Goal: Information Seeking & Learning: Learn about a topic

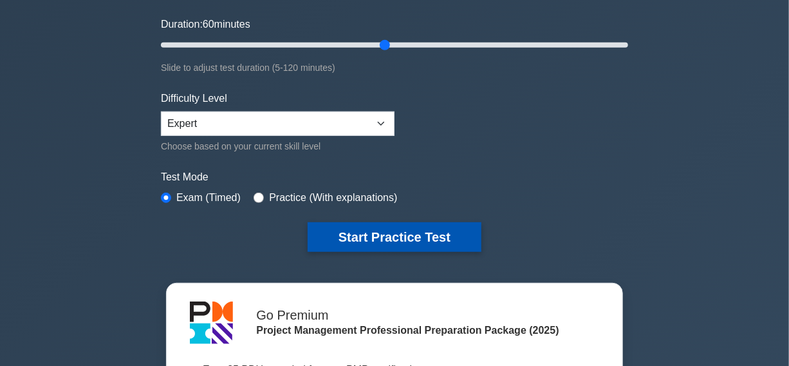
click at [380, 232] on button "Start Practice Test" at bounding box center [395, 237] width 174 height 30
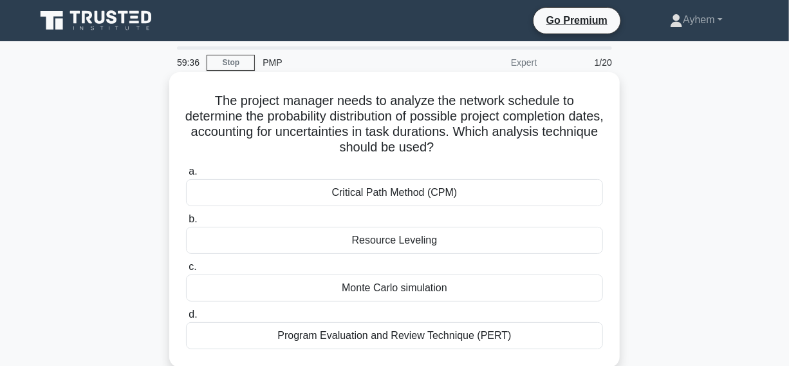
click at [285, 288] on div "Monte Carlo simulation" at bounding box center [394, 287] width 417 height 27
click at [186, 271] on input "c. Monte Carlo simulation" at bounding box center [186, 267] width 0 height 8
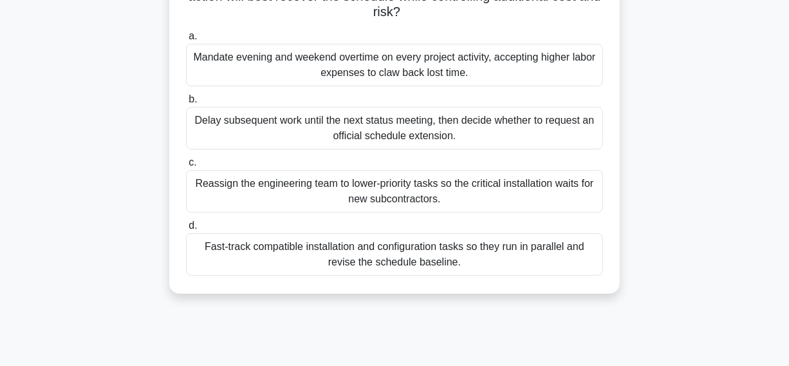
scroll to position [175, 0]
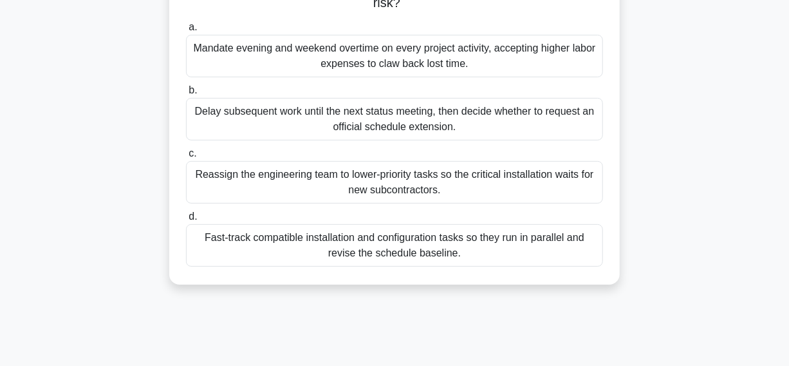
click at [237, 248] on div "Fast-track compatible installation and configuration tasks so they run in paral…" at bounding box center [394, 245] width 417 height 42
click at [186, 221] on input "d. Fast-track compatible installation and configuration tasks so they run in pa…" at bounding box center [186, 216] width 0 height 8
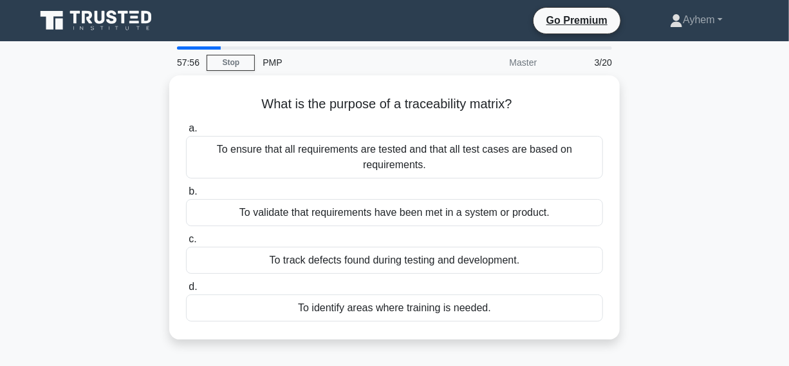
scroll to position [58, 0]
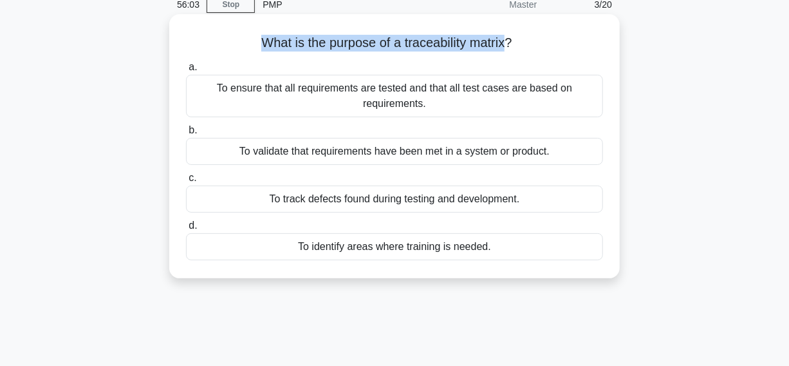
drag, startPoint x: 257, startPoint y: 42, endPoint x: 509, endPoint y: 46, distance: 252.4
click at [509, 46] on h5 "What is the purpose of a traceability matrix? .spinner_0XTQ{transform-origin:ce…" at bounding box center [395, 43] width 420 height 17
copy h5 "What is the purpose of a traceability matrix"
click at [251, 42] on h5 "What is the purpose of a traceability matrix? .spinner_0XTQ{transform-origin:ce…" at bounding box center [395, 43] width 420 height 17
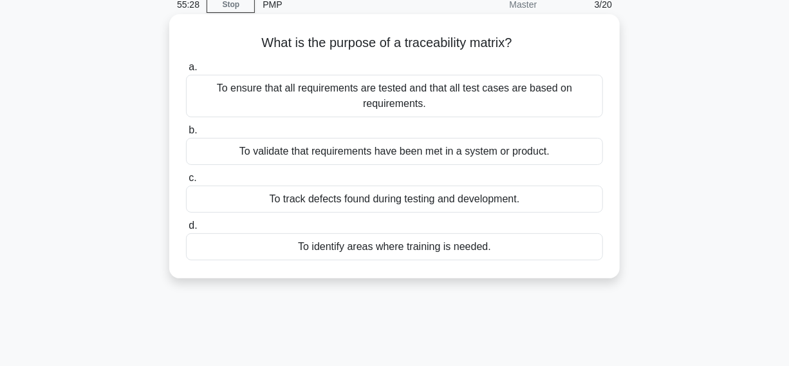
drag, startPoint x: 250, startPoint y: 40, endPoint x: 496, endPoint y: 236, distance: 315.1
click at [531, 270] on div "What is the purpose of a traceability matrix? .spinner_0XTQ{transform-origin:ce…" at bounding box center [394, 146] width 440 height 254
copy div "What is the purpose of a traceability matrix? .spinner_0XTQ{transform-origin:ce…"
click at [527, 41] on icon ".spinner_0XTQ{transform-origin:center;animation:spinner_y6GP .75s linear infini…" at bounding box center [519, 43] width 15 height 15
click at [419, 101] on div "To ensure that all requirements are tested and that all test cases are based on…" at bounding box center [394, 96] width 417 height 42
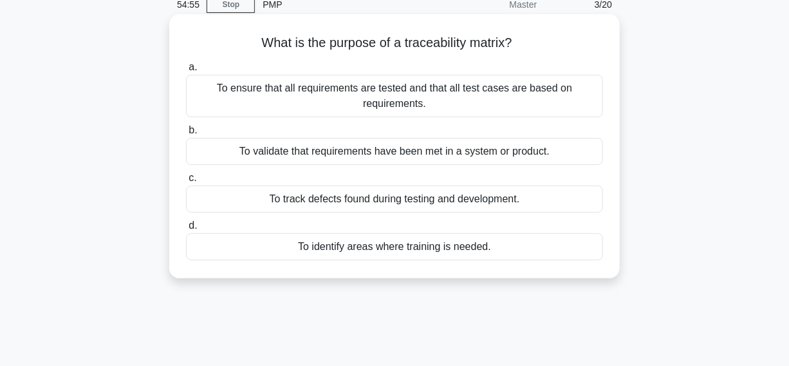
click at [186, 71] on input "a. To ensure that all requirements are tested and that all test cases are based…" at bounding box center [186, 67] width 0 height 8
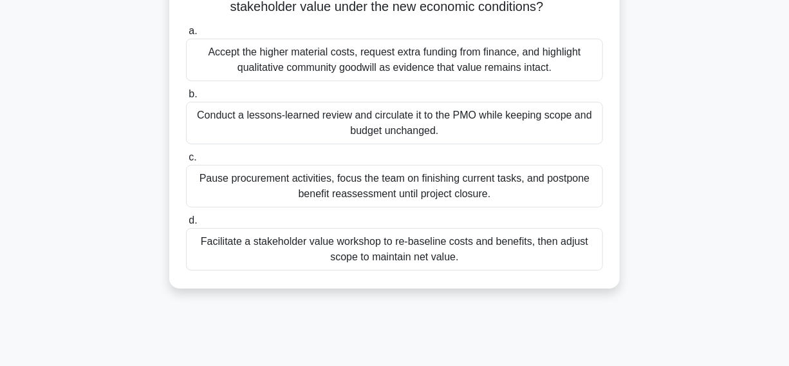
scroll to position [175, 0]
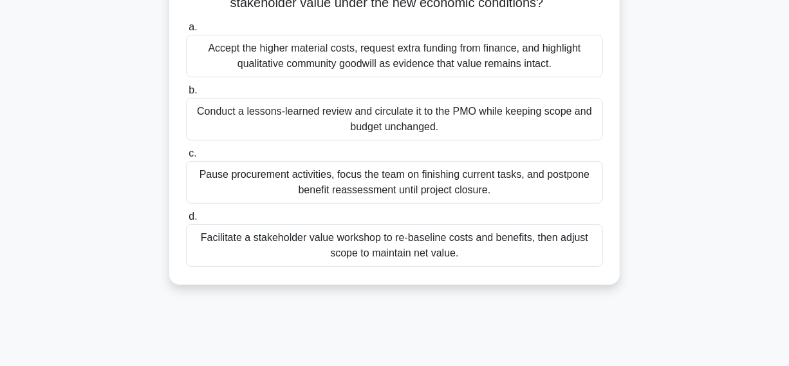
click at [239, 245] on div "Facilitate a stakeholder value workshop to re-baseline costs and benefits, then…" at bounding box center [394, 245] width 417 height 42
click at [186, 221] on input "d. Facilitate a stakeholder value workshop to re-baseline costs and benefits, t…" at bounding box center [186, 216] width 0 height 8
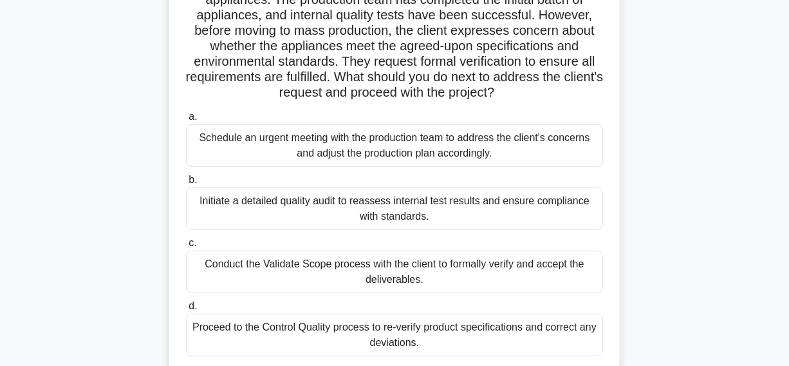
scroll to position [58, 0]
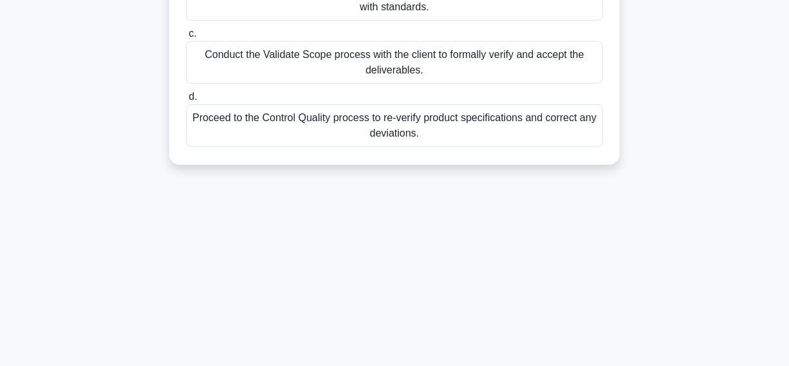
drag, startPoint x: 207, startPoint y: 42, endPoint x: 396, endPoint y: 374, distance: 381.7
click at [396, 365] on html "Go Premium [GEOGRAPHIC_DATA]" at bounding box center [394, 18] width 789 height 695
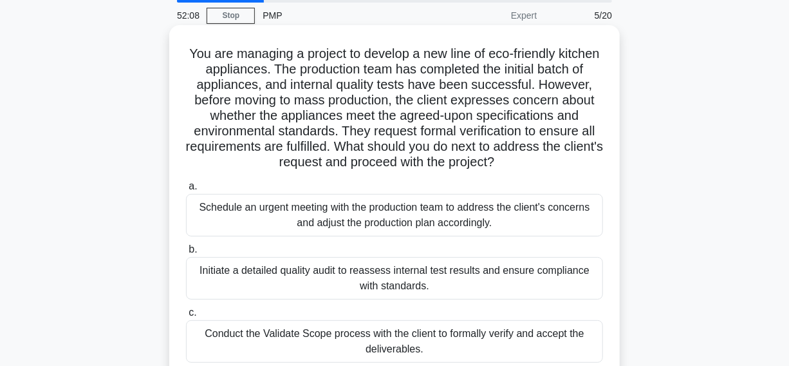
scroll to position [37, 0]
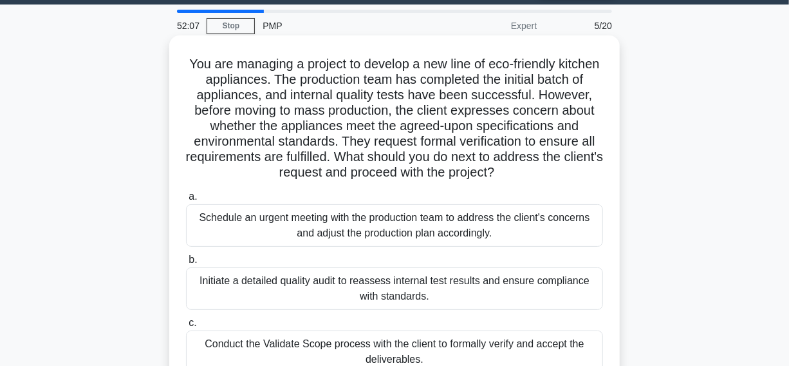
click at [221, 79] on h5 "You are managing a project to develop a new line of eco-friendly kitchen applia…" at bounding box center [395, 118] width 420 height 125
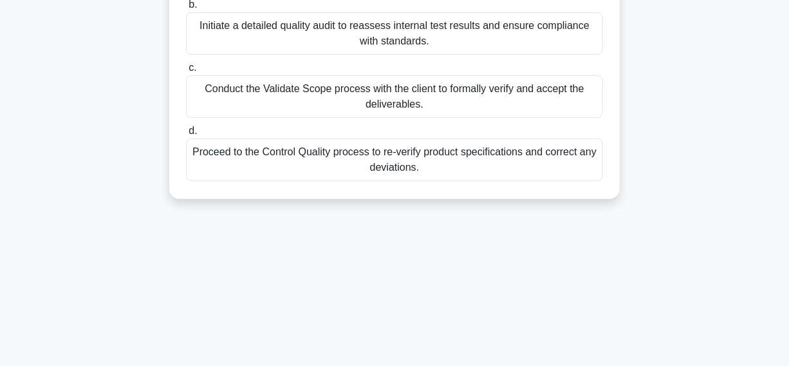
scroll to position [329, 0]
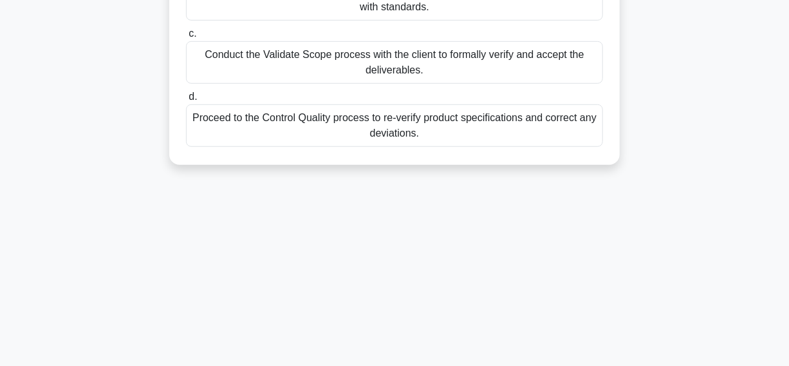
drag, startPoint x: 208, startPoint y: 62, endPoint x: 642, endPoint y: 160, distance: 444.9
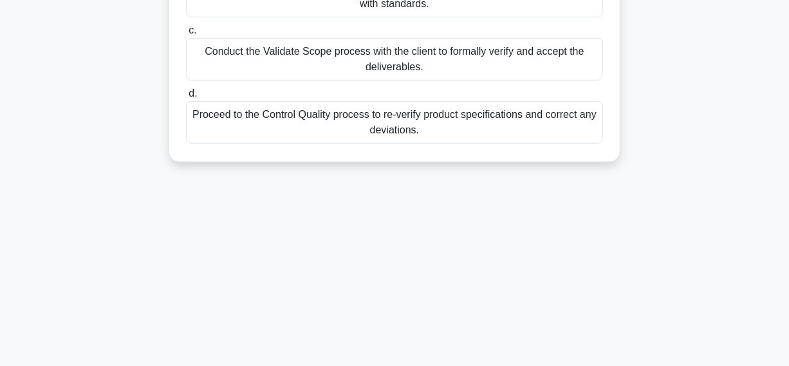
scroll to position [37, 0]
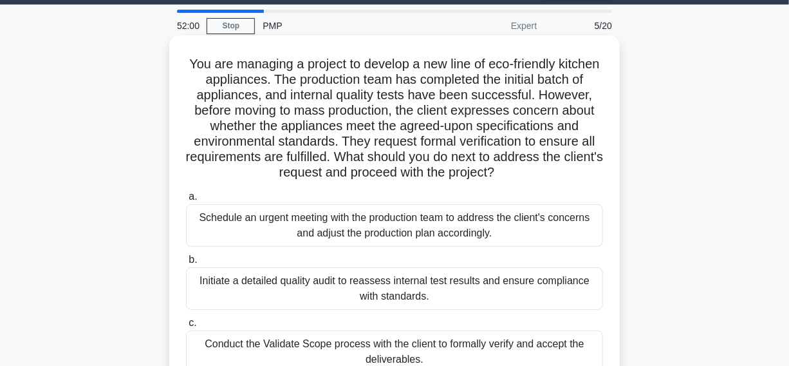
copy div "You are managing a project to develop a new line of eco-friendly kitchen applia…"
click at [512, 76] on h5 "You are managing a project to develop a new line of eco-friendly kitchen applia…" at bounding box center [395, 118] width 420 height 125
click at [519, 93] on h5 "You are managing a project to develop a new line of eco-friendly kitchen applia…" at bounding box center [395, 118] width 420 height 125
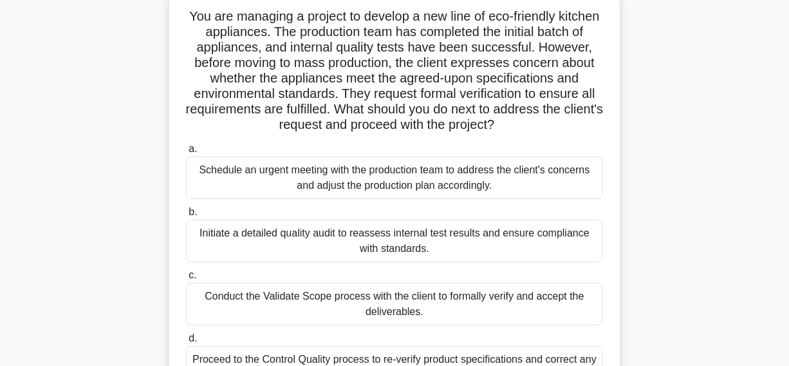
scroll to position [154, 0]
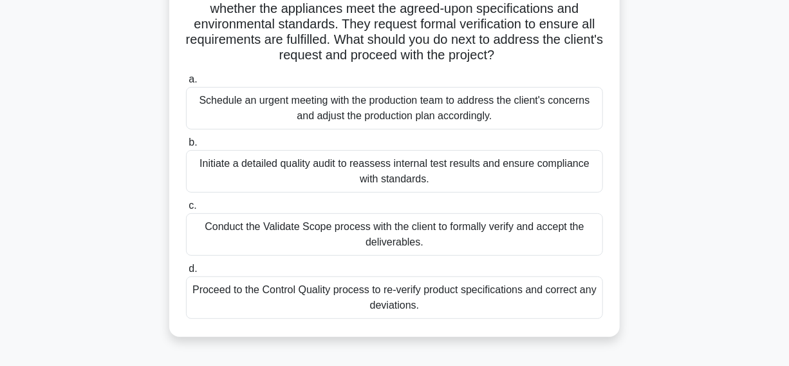
click at [281, 245] on div "Conduct the Validate Scope process with the client to formally verify and accep…" at bounding box center [394, 234] width 417 height 42
click at [186, 210] on input "c. Conduct the Validate Scope process with the client to formally verify and ac…" at bounding box center [186, 205] width 0 height 8
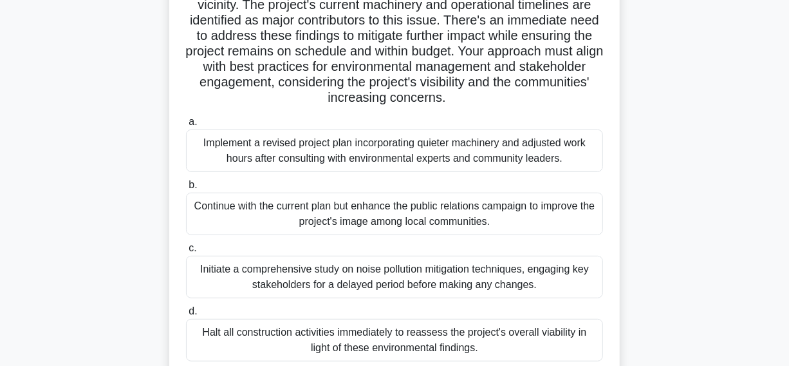
scroll to position [234, 0]
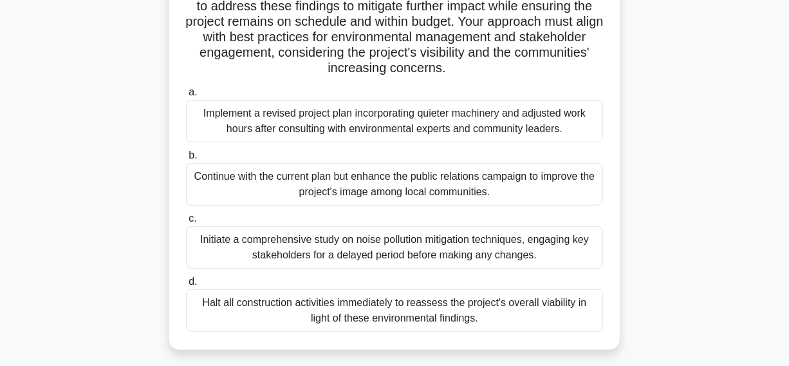
drag, startPoint x: 156, startPoint y: 236, endPoint x: 569, endPoint y: 256, distance: 413.1
click at [569, 256] on div ".spinner_0XTQ{transform-origin:center;animation:spinner_y6GP .75s linear infini…" at bounding box center [395, 105] width 734 height 527
copy div "Initiate a comprehensive study on noise pollution mitigation techniques, engagi…"
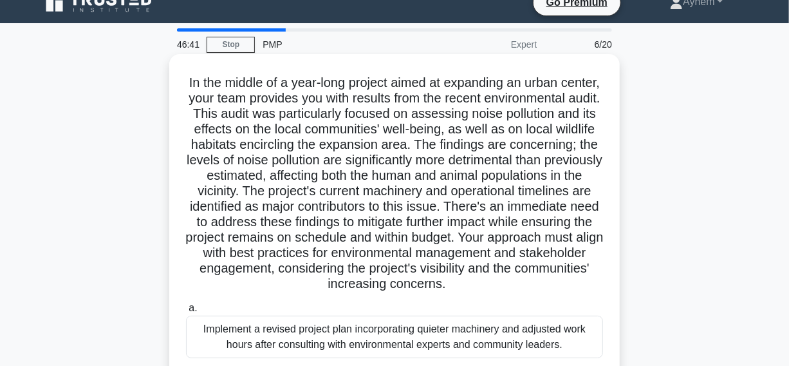
scroll to position [0, 0]
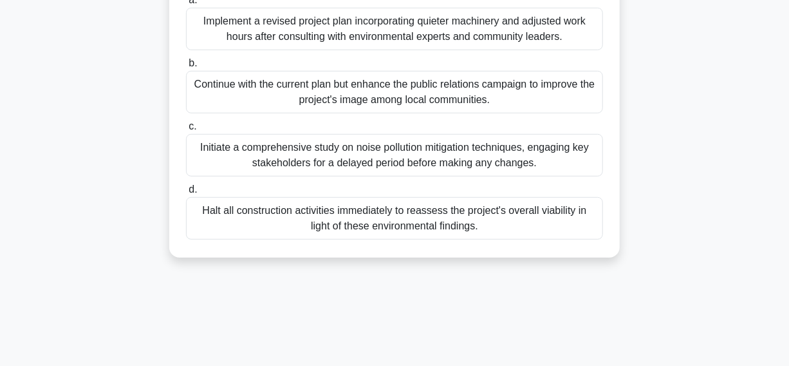
drag, startPoint x: 201, startPoint y: 99, endPoint x: 521, endPoint y: 344, distance: 403.1
click at [557, 365] on main "46:38 Stop PMP Expert 6/20 .spinner_0XTQ{transform-origin:center;animation:spin…" at bounding box center [394, 39] width 789 height 654
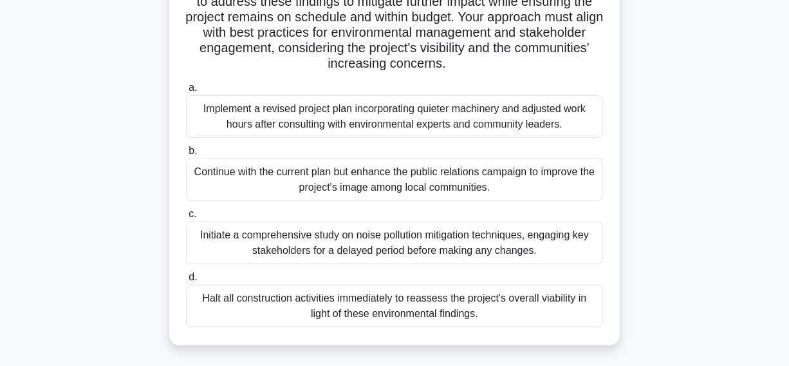
scroll to position [154, 0]
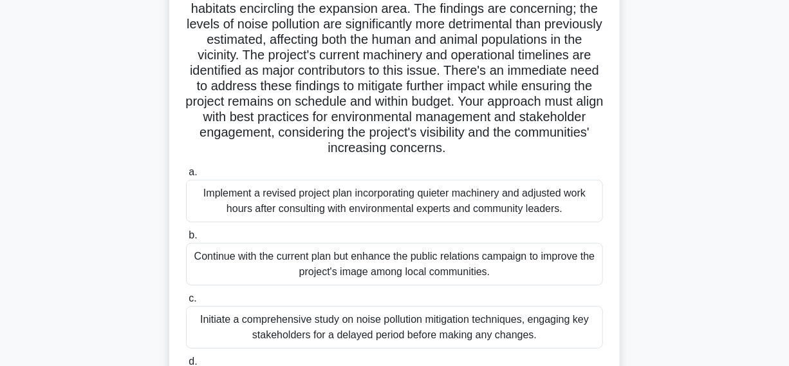
copy div "In the middle of a year-long project aimed at expanding an urban center, your t…"
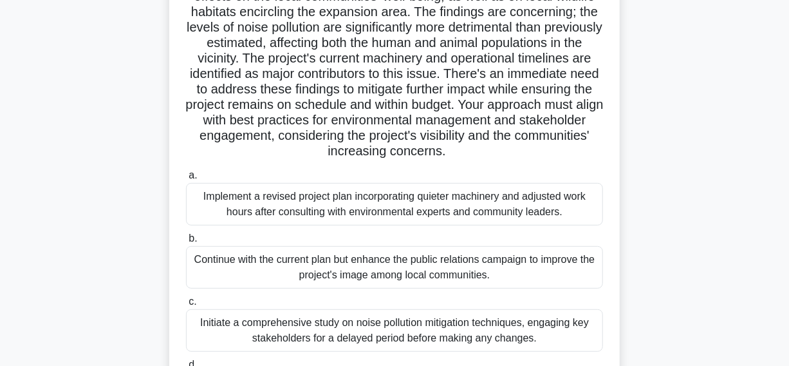
click at [637, 65] on div ".spinner_0XTQ{transform-origin:center;animation:spinner_y6GP .75s linear infini…" at bounding box center [395, 184] width 734 height 527
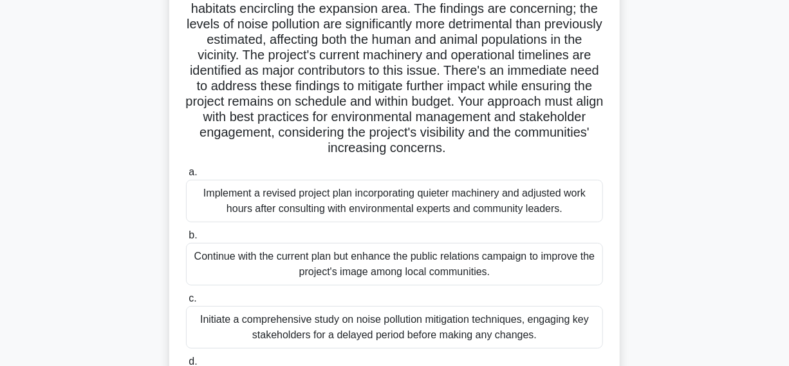
click at [572, 48] on h5 "In the middle of a year-long project aimed at expanding an urban center, your t…" at bounding box center [395, 48] width 420 height 218
click at [211, 207] on div "Implement a revised project plan incorporating quieter machinery and adjusted w…" at bounding box center [394, 201] width 417 height 42
click at [186, 176] on input "a. Implement a revised project plan incorporating quieter machinery and adjuste…" at bounding box center [186, 172] width 0 height 8
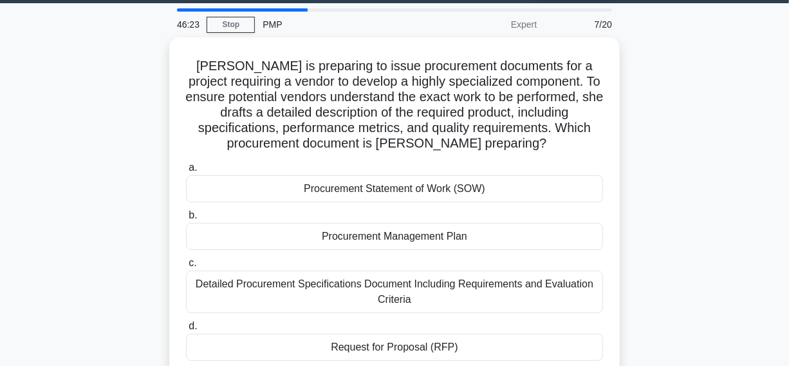
scroll to position [58, 0]
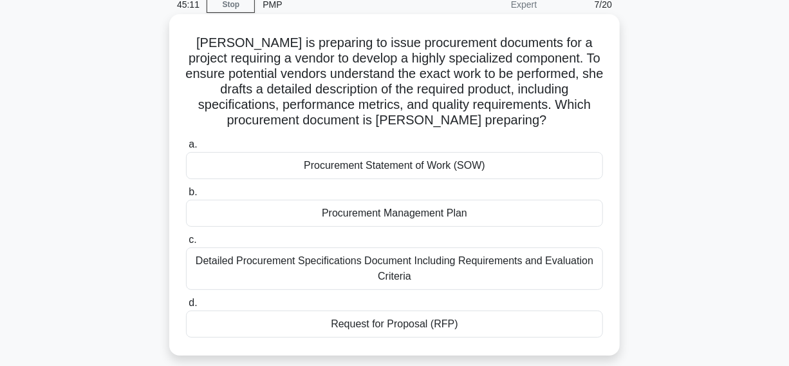
drag, startPoint x: 201, startPoint y: 39, endPoint x: 521, endPoint y: 340, distance: 440.3
click at [521, 340] on div "[PERSON_NAME] is preparing to issue procurement documents for a project requiri…" at bounding box center [394, 184] width 440 height 331
copy div "[PERSON_NAME] is preparing to issue procurement documents for a project requiri…"
click at [528, 58] on h5 "[PERSON_NAME] is preparing to issue procurement documents for a project requiri…" at bounding box center [395, 82] width 420 height 94
click at [272, 167] on div "Procurement Statement of Work (SOW)" at bounding box center [394, 165] width 417 height 27
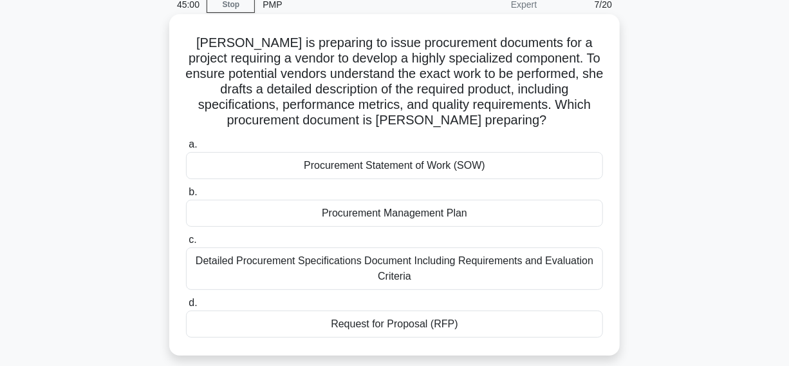
click at [186, 149] on input "a. Procurement Statement of Work (SOW)" at bounding box center [186, 144] width 0 height 8
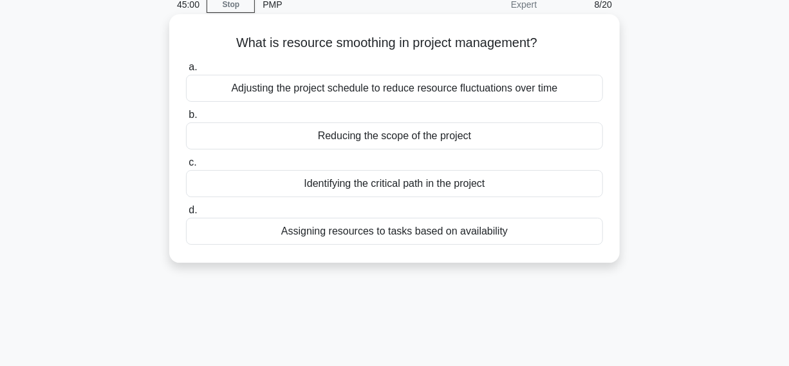
scroll to position [0, 0]
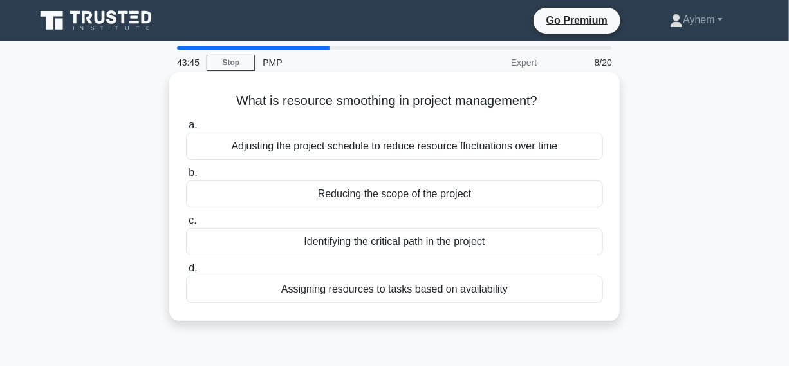
drag, startPoint x: 223, startPoint y: 99, endPoint x: 409, endPoint y: 222, distance: 223.5
click at [597, 319] on div "What is resource smoothing in project management? .spinner_0XTQ{transform-origi…" at bounding box center [394, 196] width 451 height 248
copy div "What is resource smoothing in project management? .spinner_0XTQ{transform-origi…"
click at [561, 90] on div "What is resource smoothing in project management? .spinner_0XTQ{transform-origi…" at bounding box center [394, 196] width 440 height 238
click at [207, 147] on div "Adjusting the project schedule to reduce resource fluctuations over time" at bounding box center [394, 146] width 417 height 27
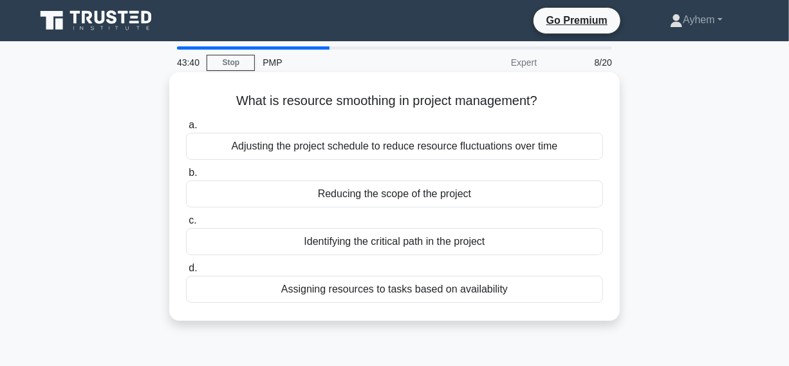
click at [186, 129] on input "a. Adjusting the project schedule to reduce resource fluctuations over time" at bounding box center [186, 125] width 0 height 8
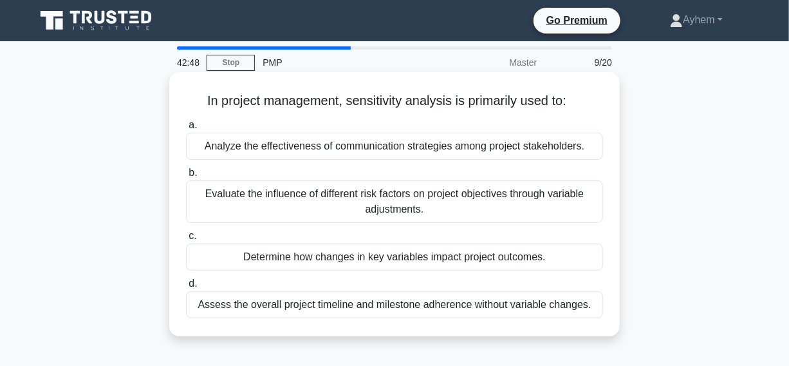
click at [238, 210] on div "Evaluate the influence of different risk factors on project objectives through …" at bounding box center [394, 201] width 417 height 42
click at [186, 177] on input "b. Evaluate the influence of different risk factors on project objectives throu…" at bounding box center [186, 173] width 0 height 8
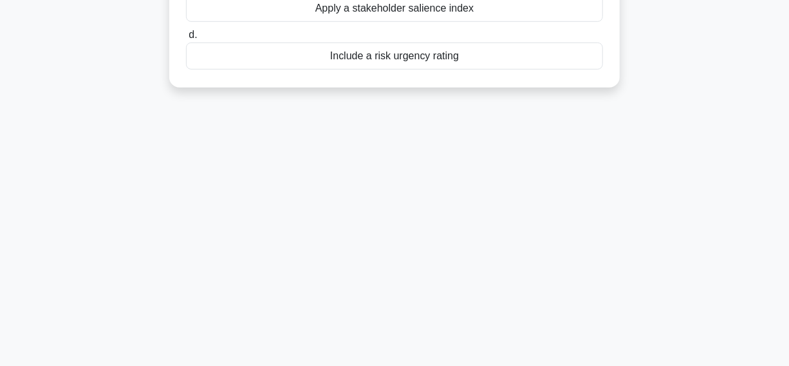
drag, startPoint x: 191, startPoint y: 100, endPoint x: 438, endPoint y: 328, distance: 335.7
click at [474, 351] on div "42:08 Stop PMP Expert 10/20 The offshore wind farm project team has logged mult…" at bounding box center [395, 39] width 734 height 644
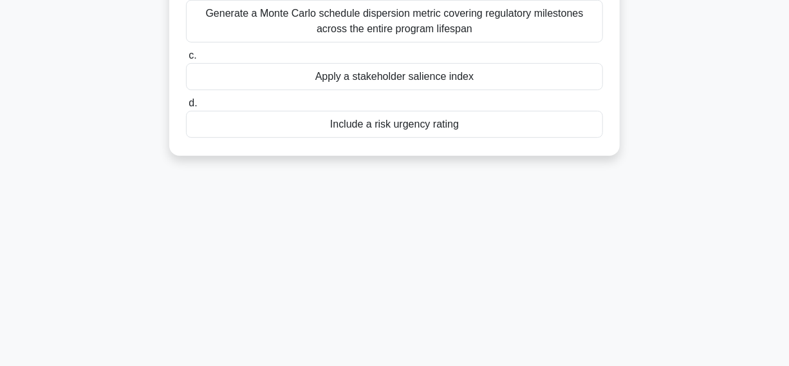
scroll to position [95, 0]
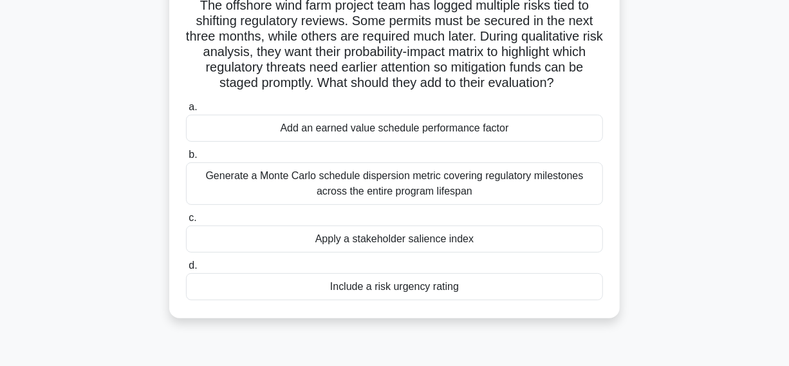
copy div "The offshore wind farm project team has logged multiple risks tied to shifting …"
click at [568, 46] on h5 "The offshore wind farm project team has logged multiple risks tied to shifting …" at bounding box center [395, 44] width 420 height 94
click at [538, 34] on h5 "The offshore wind farm project team has logged multiple risks tied to shifting …" at bounding box center [395, 44] width 420 height 94
click at [306, 292] on div "Include a risk urgency rating" at bounding box center [394, 286] width 417 height 27
click at [186, 270] on input "d. Include a risk urgency rating" at bounding box center [186, 265] width 0 height 8
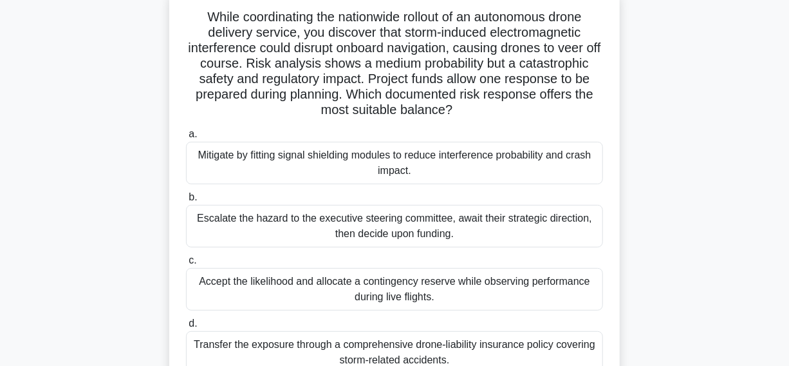
scroll to position [58, 0]
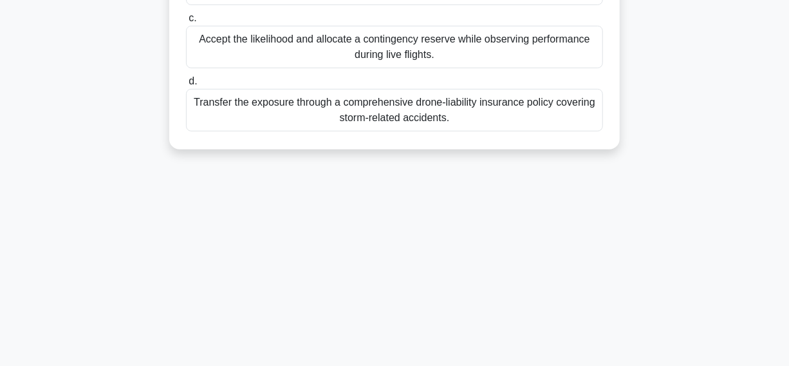
drag, startPoint x: 194, startPoint y: 43, endPoint x: 441, endPoint y: 321, distance: 371.6
click at [559, 365] on html "Go Premium [GEOGRAPHIC_DATA]" at bounding box center [394, 18] width 789 height 695
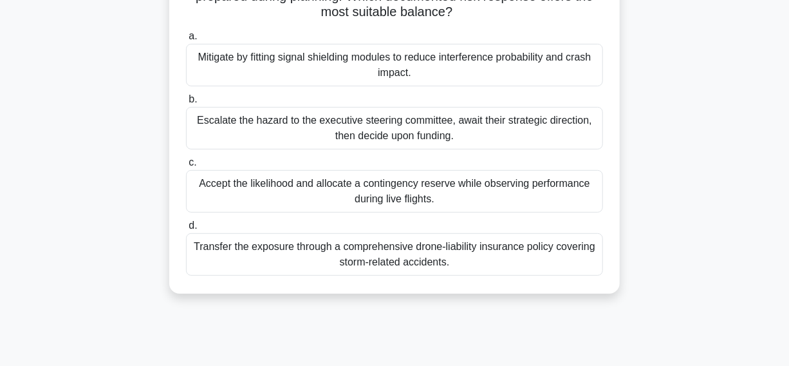
scroll to position [95, 0]
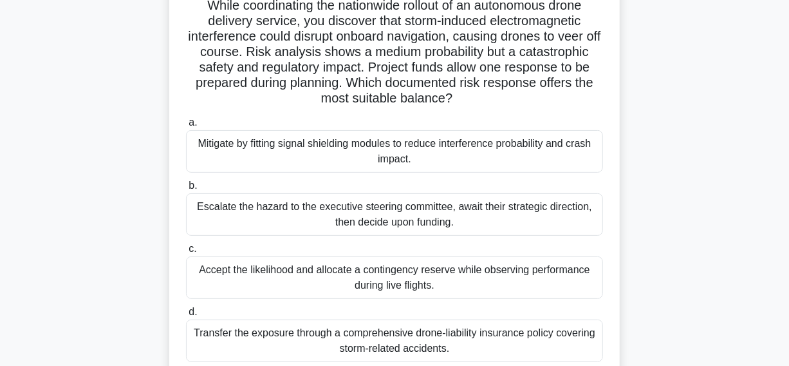
copy div "While coordinating the nationwide rollout of an autonomous drone delivery servi…"
click at [546, 38] on h5 "While coordinating the nationwide rollout of an autonomous drone delivery servi…" at bounding box center [395, 51] width 420 height 109
click at [507, 41] on h5 "While coordinating the nationwide rollout of an autonomous drone delivery servi…" at bounding box center [395, 51] width 420 height 109
click at [239, 158] on div "Mitigate by fitting signal shielding modules to reduce interference probability…" at bounding box center [394, 151] width 417 height 42
click at [186, 127] on input "a. Mitigate by fitting signal shielding modules to reduce interference probabil…" at bounding box center [186, 122] width 0 height 8
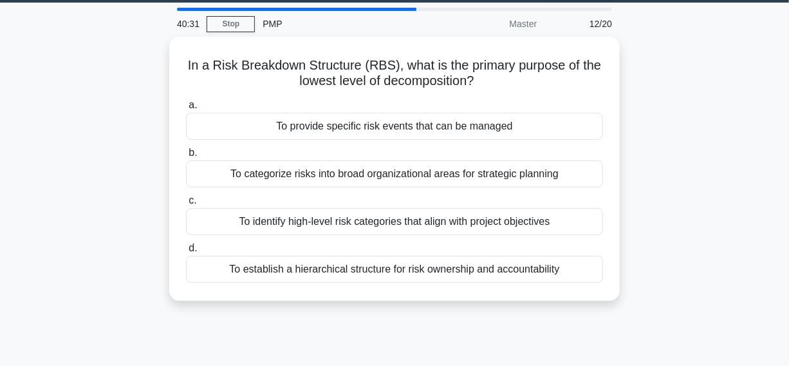
scroll to position [0, 0]
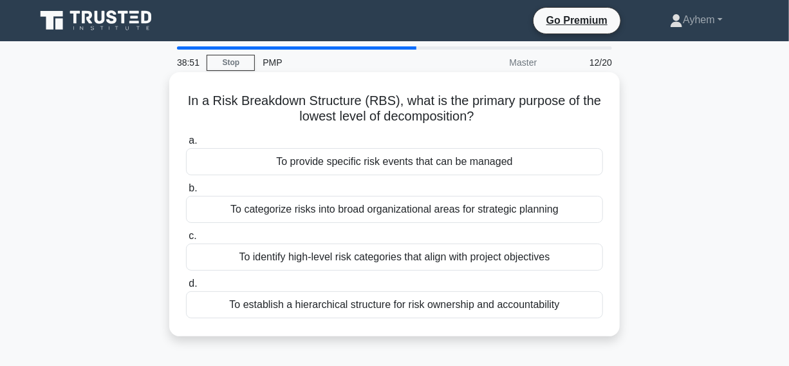
click at [199, 308] on div "To establish a hierarchical structure for risk ownership and accountability" at bounding box center [394, 304] width 417 height 27
click at [186, 288] on input "d. To establish a hierarchical structure for risk ownership and accountability" at bounding box center [186, 283] width 0 height 8
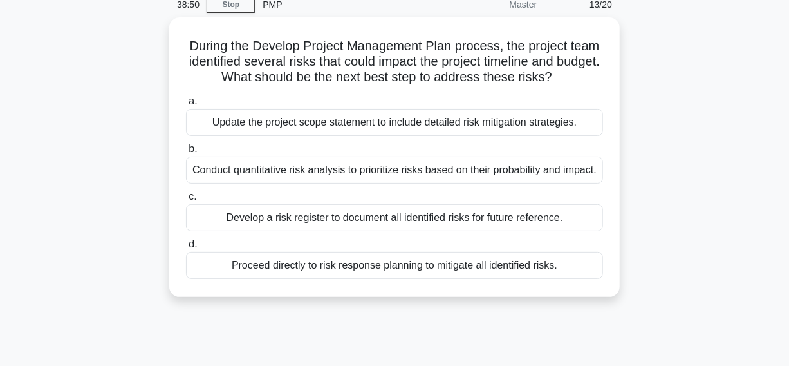
scroll to position [58, 0]
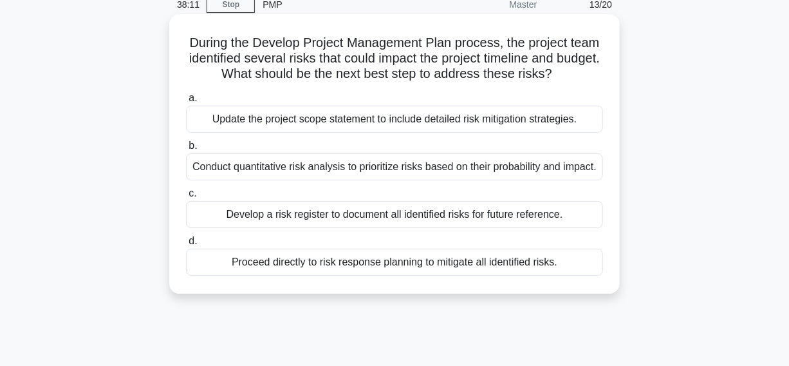
click at [196, 212] on div "Develop a risk register to document all identified risks for future reference." at bounding box center [394, 214] width 417 height 27
click at [186, 198] on input "c. Develop a risk register to document all identified risks for future referenc…" at bounding box center [186, 193] width 0 height 8
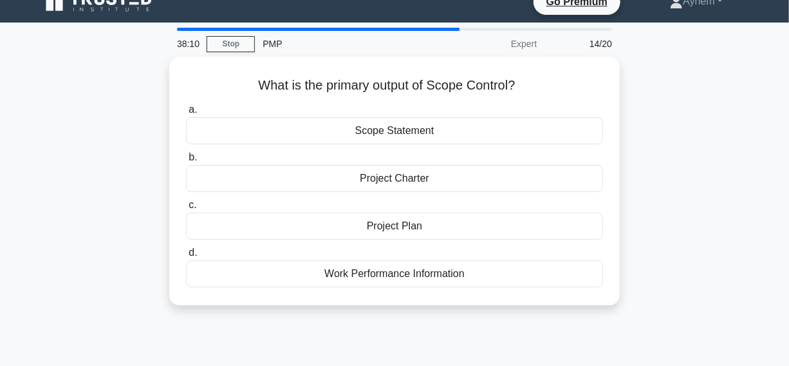
scroll to position [0, 0]
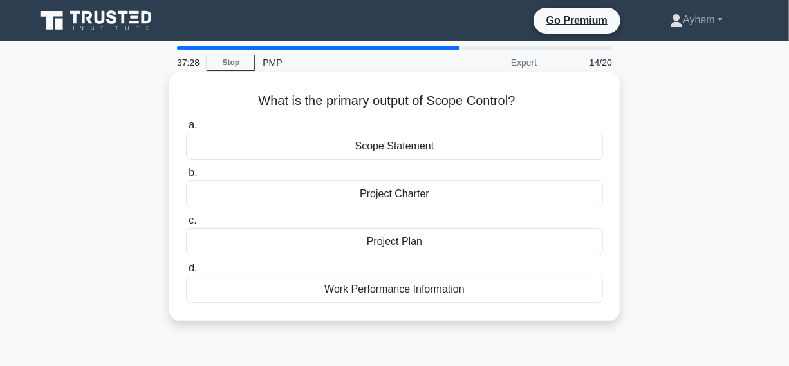
drag, startPoint x: 249, startPoint y: 101, endPoint x: 513, endPoint y: 303, distance: 332.0
click at [513, 303] on div "What is the primary output of Scope Control? .spinner_0XTQ{transform-origin:cen…" at bounding box center [394, 196] width 440 height 238
copy div "What is the primary output of Scope Control? .spinner_0XTQ{transform-origin:cen…"
click at [518, 93] on h5 "What is the primary output of Scope Control? .spinner_0XTQ{transform-origin:cen…" at bounding box center [395, 101] width 420 height 17
click at [281, 290] on div "Work Performance Information" at bounding box center [394, 288] width 417 height 27
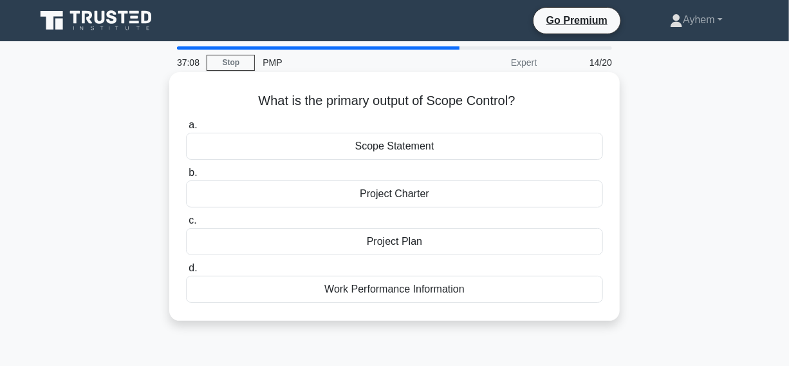
click at [186, 272] on input "d. Work Performance Information" at bounding box center [186, 268] width 0 height 8
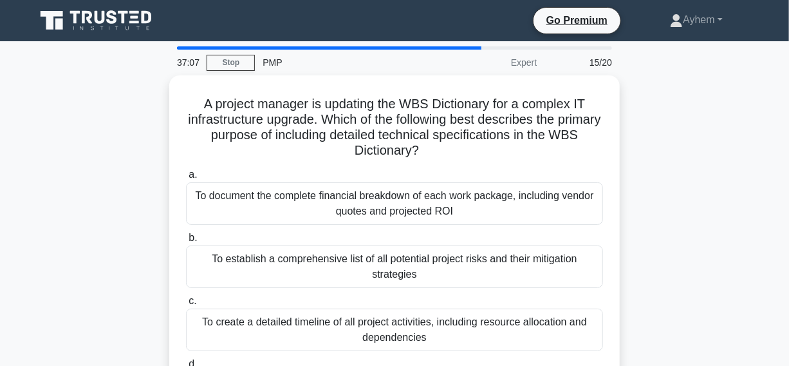
scroll to position [58, 0]
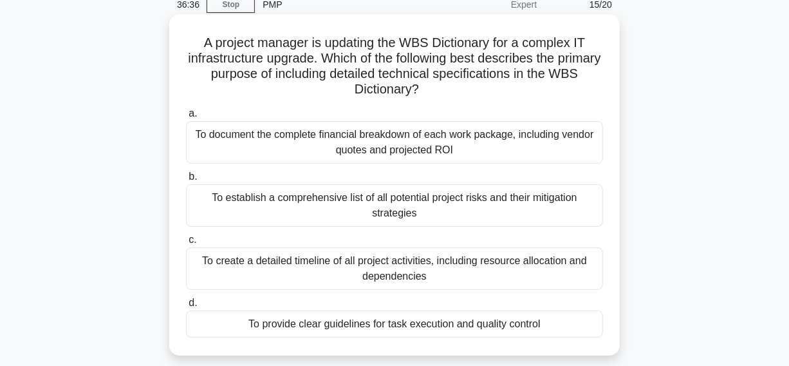
drag, startPoint x: 194, startPoint y: 40, endPoint x: 474, endPoint y: 239, distance: 342.9
click at [572, 335] on div "A project manager is updating the WBS Dictionary for a complex IT infrastructur…" at bounding box center [394, 184] width 440 height 331
click at [496, 71] on h5 "A project manager is updating the WBS Dictionary for a complex IT infrastructur…" at bounding box center [395, 66] width 420 height 63
click at [228, 324] on div "To provide clear guidelines for task execution and quality control" at bounding box center [394, 323] width 417 height 27
click at [186, 307] on input "d. To provide clear guidelines for task execution and quality control" at bounding box center [186, 303] width 0 height 8
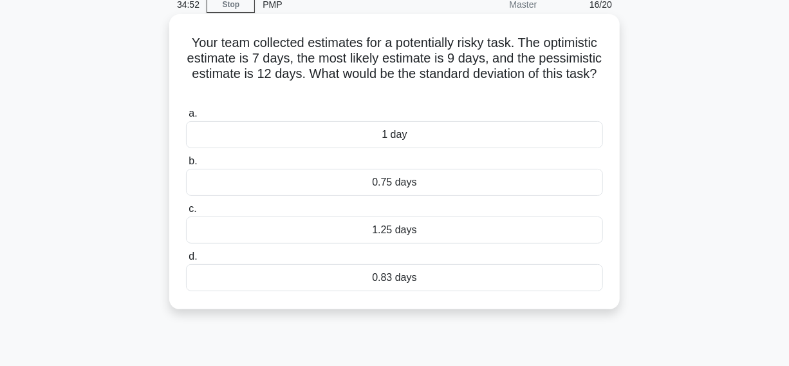
click at [356, 279] on div "0.83 days" at bounding box center [394, 277] width 417 height 27
click at [186, 261] on input "d. 0.83 days" at bounding box center [186, 256] width 0 height 8
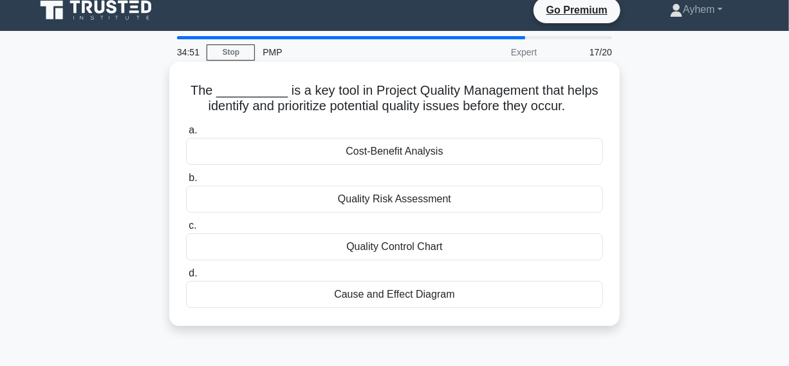
scroll to position [0, 0]
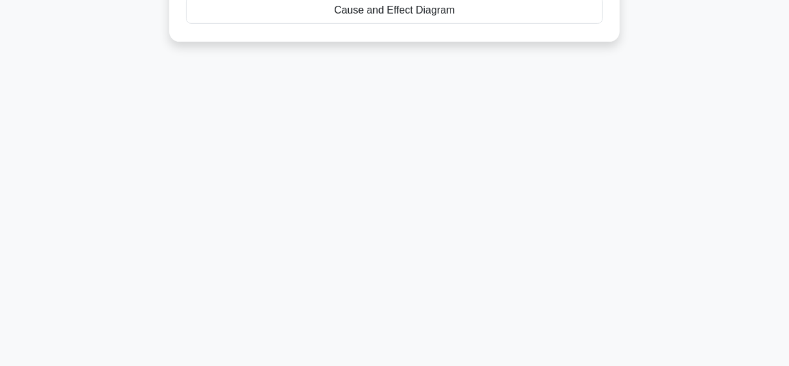
drag, startPoint x: 188, startPoint y: 96, endPoint x: 608, endPoint y: 370, distance: 501.3
click at [608, 365] on html "Go Premium [GEOGRAPHIC_DATA]" at bounding box center [394, 50] width 789 height 695
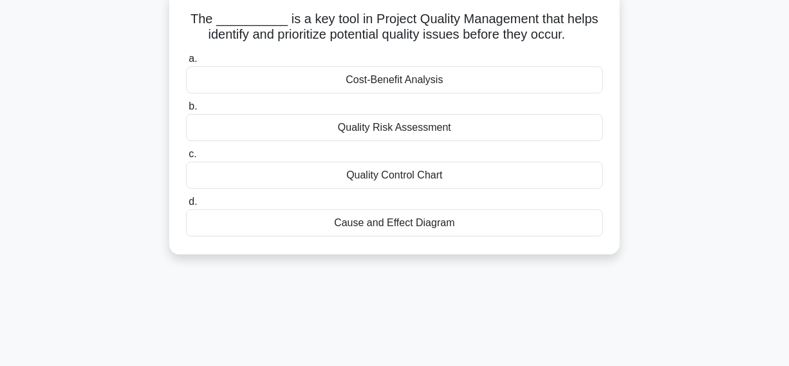
scroll to position [78, 0]
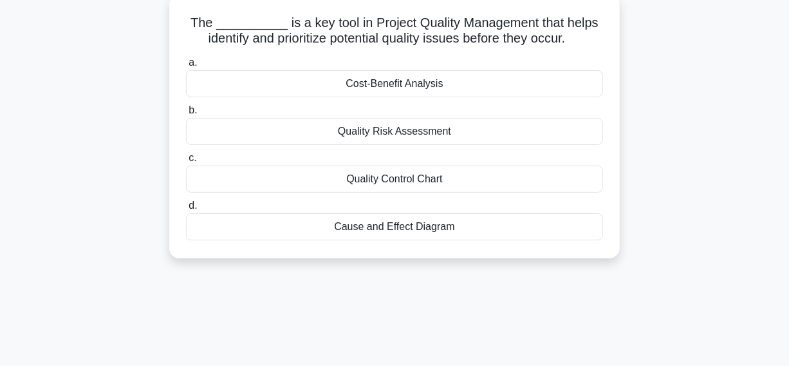
click at [597, 37] on h5 "The __________ is a key tool in Project Quality Management that helps identify …" at bounding box center [395, 31] width 420 height 32
click at [311, 135] on div "Quality Risk Assessment" at bounding box center [394, 131] width 417 height 27
click at [186, 115] on input "b. Quality Risk Assessment" at bounding box center [186, 110] width 0 height 8
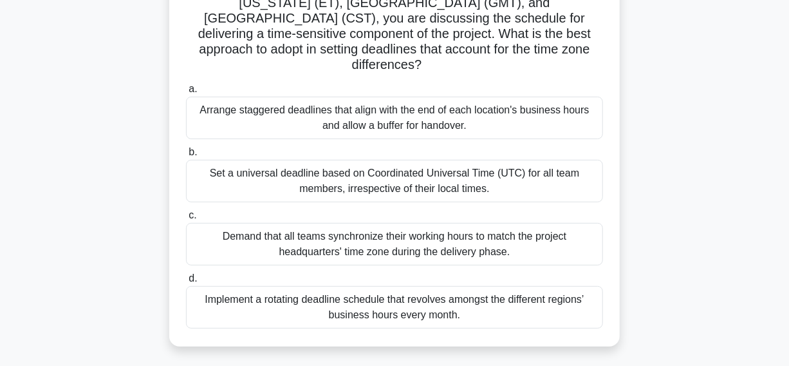
scroll to position [58, 0]
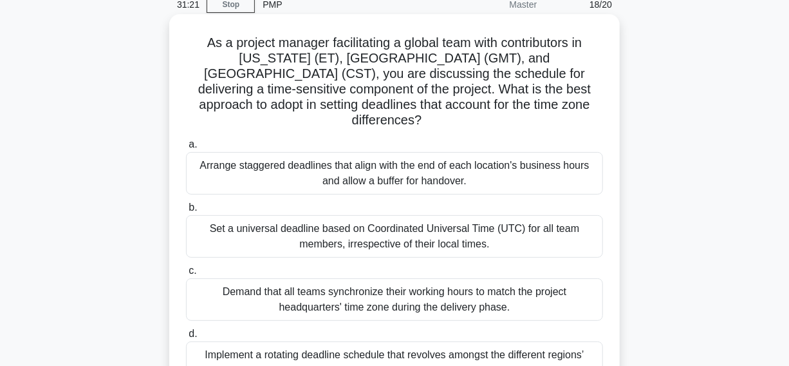
click at [512, 163] on div "Arrange staggered deadlines that align with the end of each location's business…" at bounding box center [394, 173] width 417 height 42
click at [186, 149] on input "a. Arrange staggered deadlines that align with the end of each location's busin…" at bounding box center [186, 144] width 0 height 8
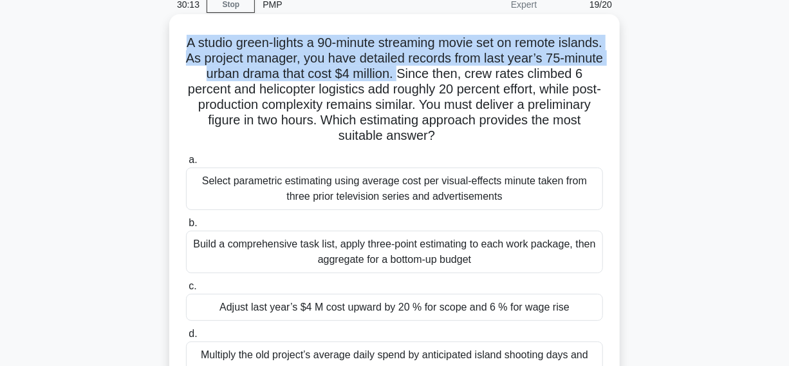
drag, startPoint x: 203, startPoint y: 39, endPoint x: 463, endPoint y: 70, distance: 261.3
click at [463, 70] on h5 "A studio green-lights a 90-minute streaming movie set on remote islands. As pro…" at bounding box center [395, 89] width 420 height 109
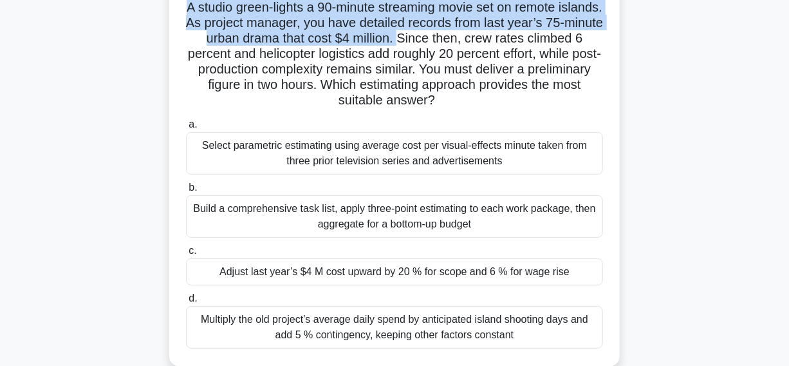
scroll to position [117, 0]
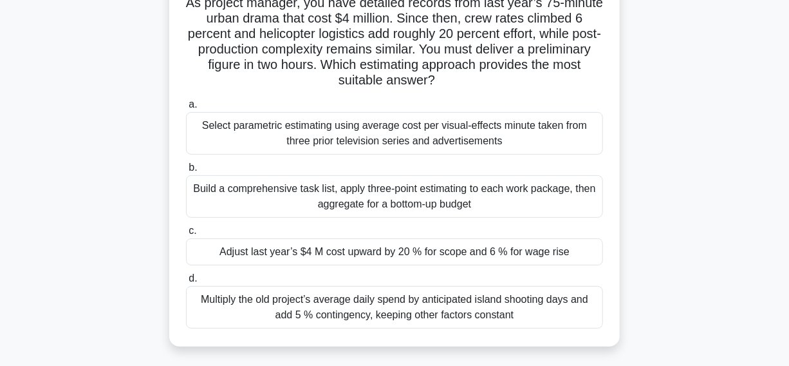
click at [209, 250] on div "Adjust last year’s $4 M cost upward by 20 % for scope and 6 % for wage rise" at bounding box center [394, 251] width 417 height 27
click at [186, 235] on input "c. Adjust last year’s $4 M cost upward by 20 % for scope and 6 % for wage rise" at bounding box center [186, 231] width 0 height 8
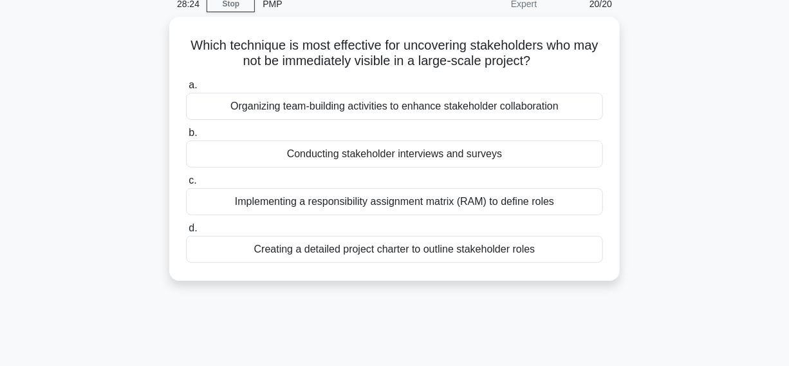
scroll to position [0, 0]
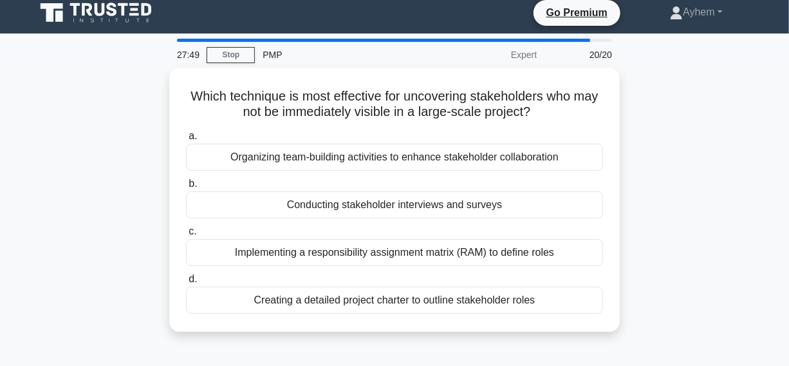
drag, startPoint x: 196, startPoint y: 100, endPoint x: 663, endPoint y: 354, distance: 531.4
click at [663, 354] on div "27:49 Stop PMP Expert 20/20 Which technique is most effective for uncovering st…" at bounding box center [395, 361] width 734 height 644
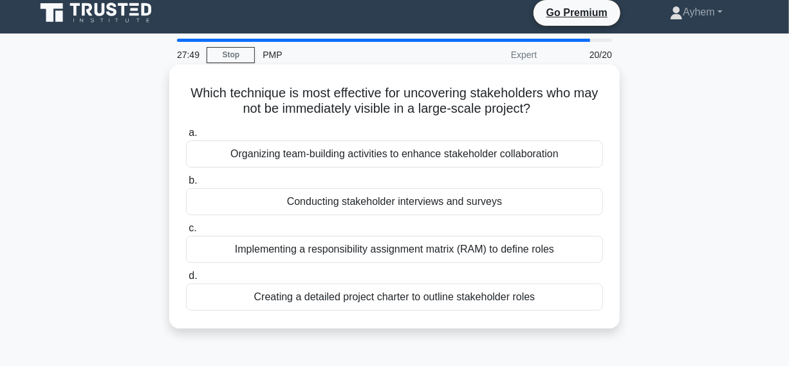
scroll to position [15, 0]
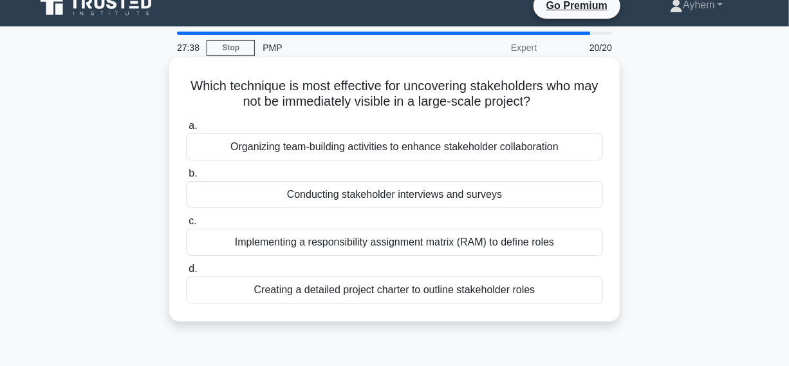
click at [545, 84] on h5 "Which technique is most effective for uncovering stakeholders who may not be im…" at bounding box center [395, 94] width 420 height 32
click at [496, 92] on h5 "Which technique is most effective for uncovering stakeholders who may not be im…" at bounding box center [395, 94] width 420 height 32
drag, startPoint x: 254, startPoint y: 196, endPoint x: 218, endPoint y: 195, distance: 36.1
click at [252, 195] on div "Conducting stakeholder interviews and surveys" at bounding box center [394, 194] width 417 height 27
click at [186, 178] on input "b. Conducting stakeholder interviews and surveys" at bounding box center [186, 173] width 0 height 8
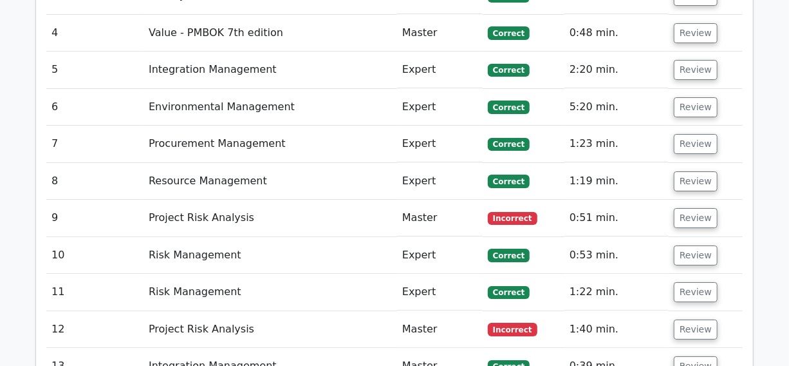
scroll to position [2047, 0]
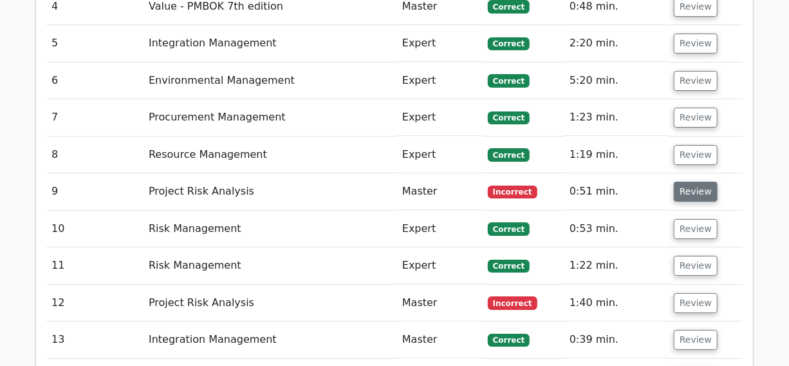
click at [695, 182] on button "Review" at bounding box center [696, 192] width 44 height 20
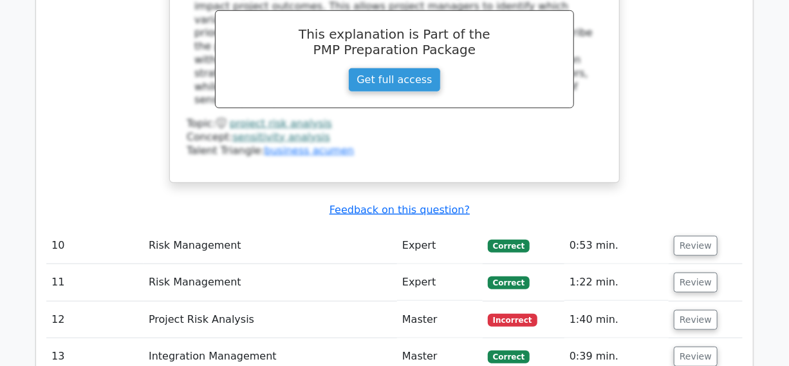
scroll to position [2691, 0]
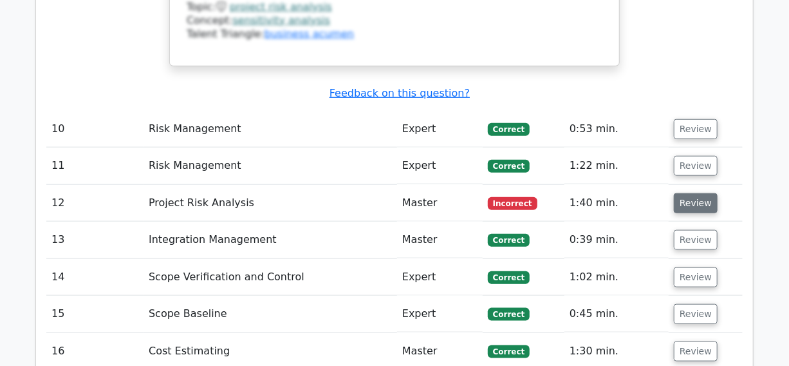
drag, startPoint x: 696, startPoint y: 115, endPoint x: 685, endPoint y: 116, distance: 11.0
click at [696, 193] on button "Review" at bounding box center [696, 203] width 44 height 20
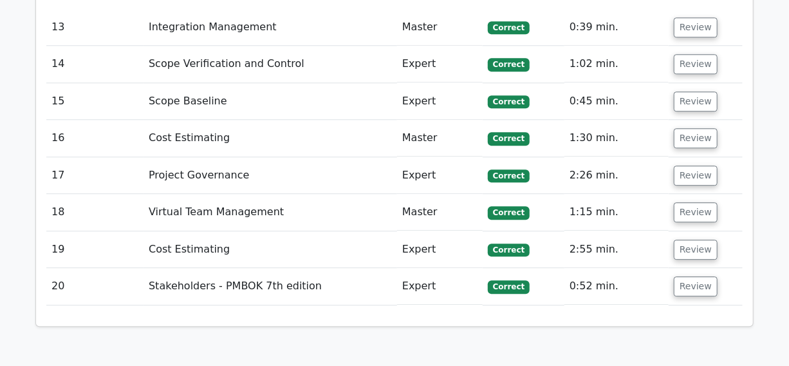
scroll to position [3686, 0]
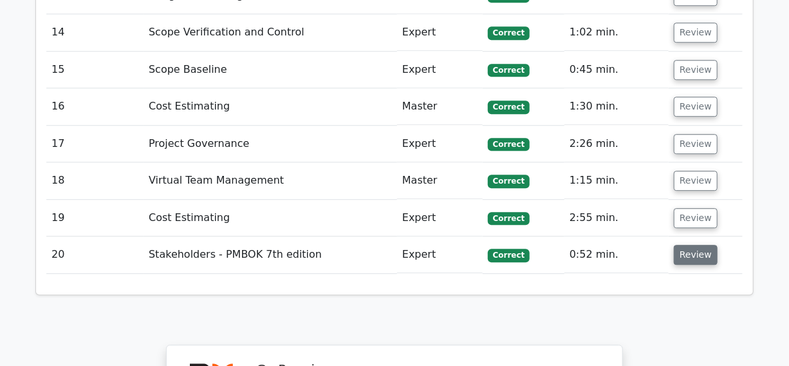
click at [690, 245] on button "Review" at bounding box center [696, 255] width 44 height 20
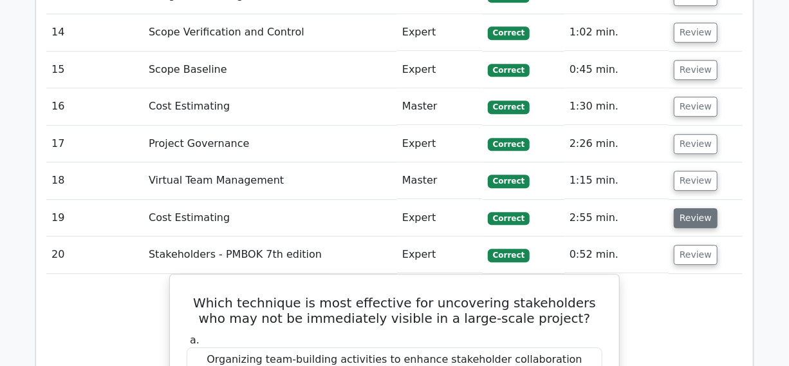
click at [692, 208] on button "Review" at bounding box center [696, 218] width 44 height 20
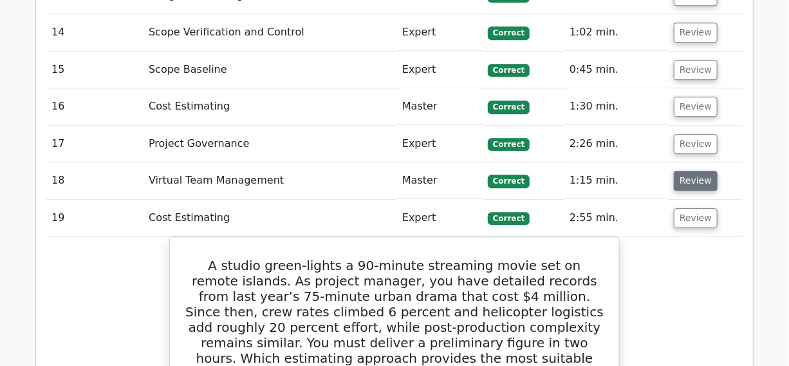
click at [687, 171] on button "Review" at bounding box center [696, 181] width 44 height 20
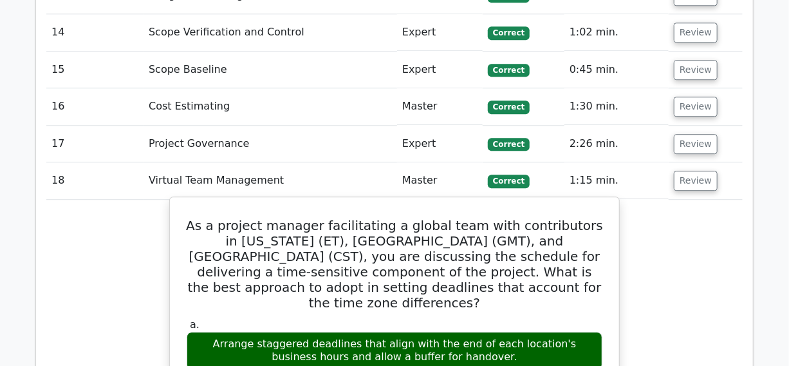
scroll to position [3628, 0]
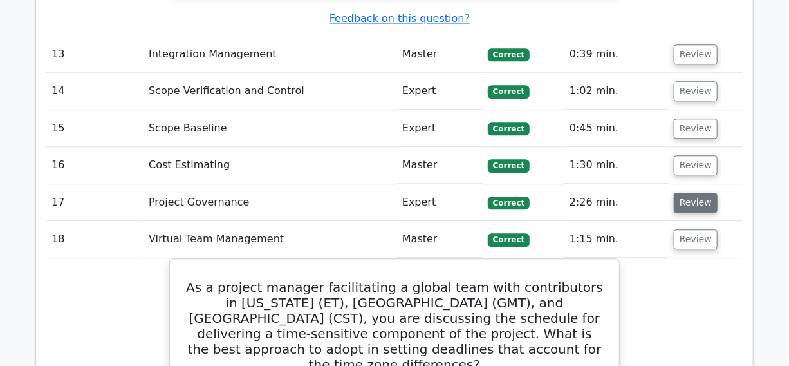
click at [682, 192] on button "Review" at bounding box center [696, 202] width 44 height 20
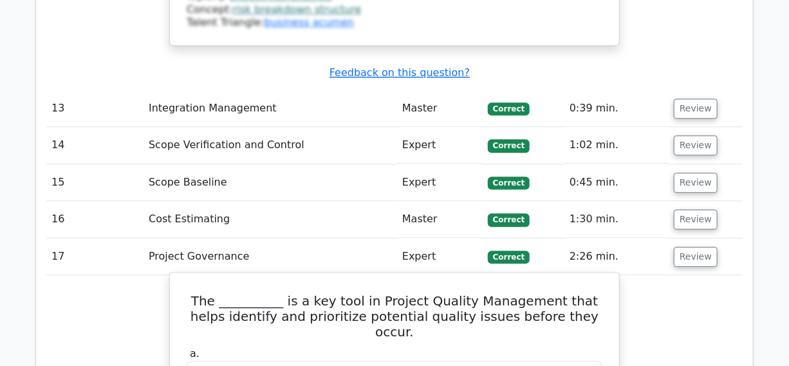
scroll to position [3510, 0]
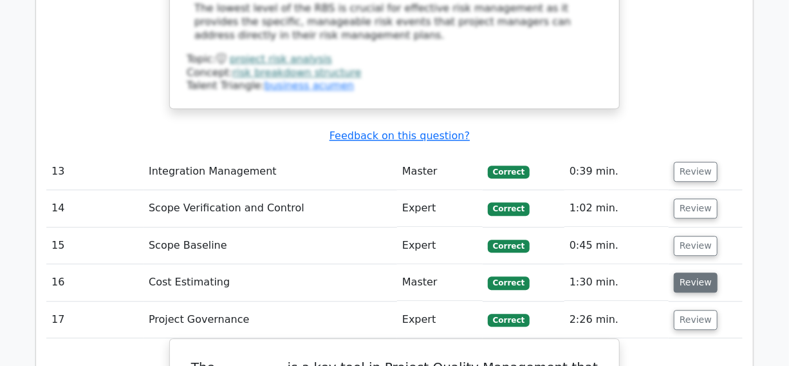
click at [690, 272] on button "Review" at bounding box center [696, 282] width 44 height 20
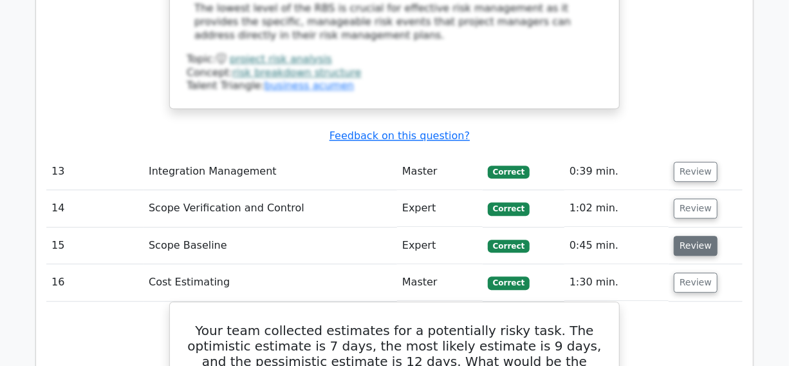
click at [689, 236] on button "Review" at bounding box center [696, 246] width 44 height 20
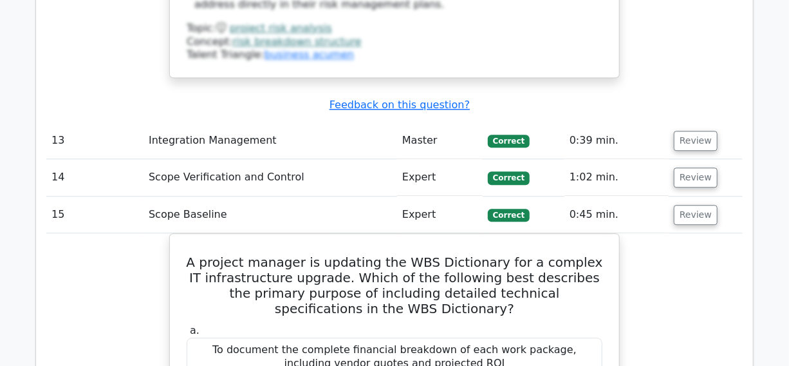
scroll to position [3569, 0]
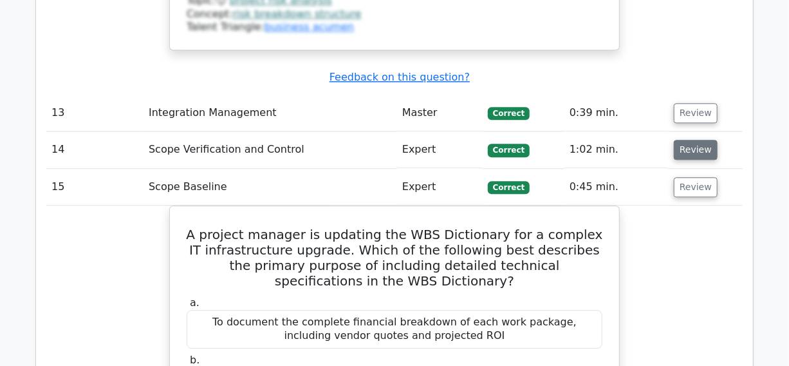
click at [689, 140] on button "Review" at bounding box center [696, 150] width 44 height 20
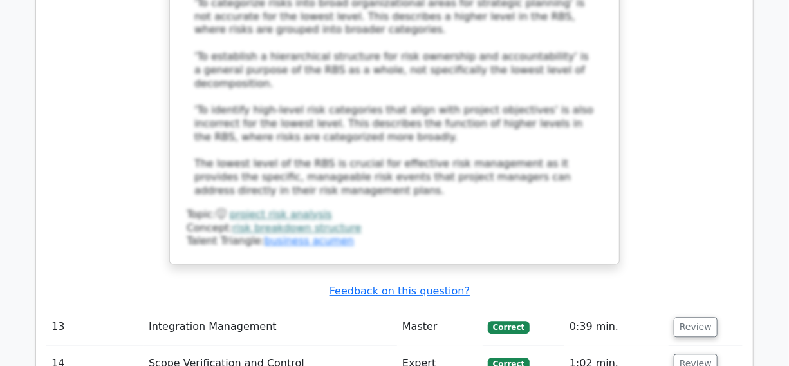
scroll to position [3335, 0]
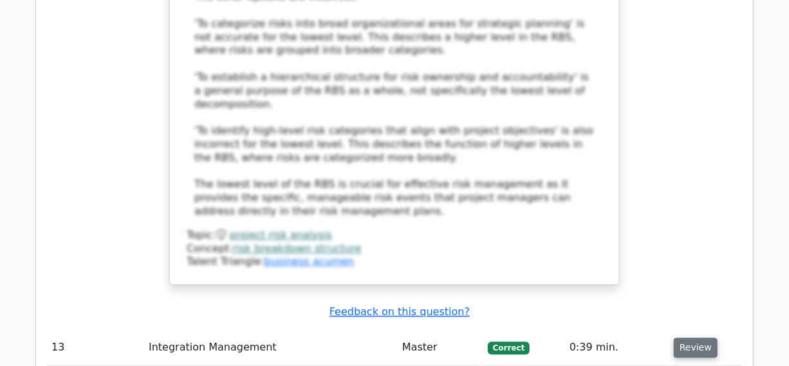
click at [690, 337] on button "Review" at bounding box center [696, 347] width 44 height 20
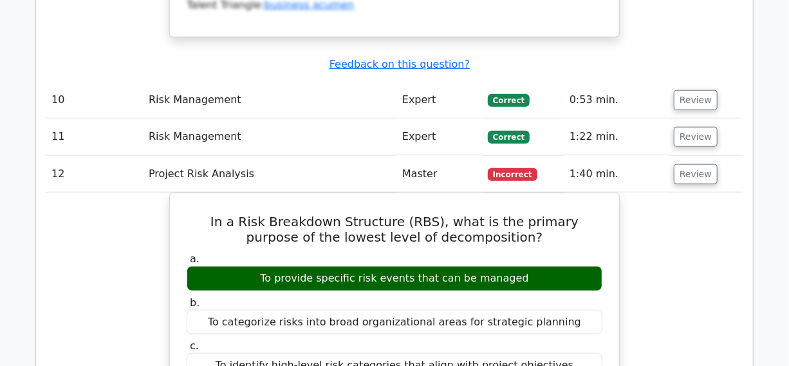
scroll to position [2691, 0]
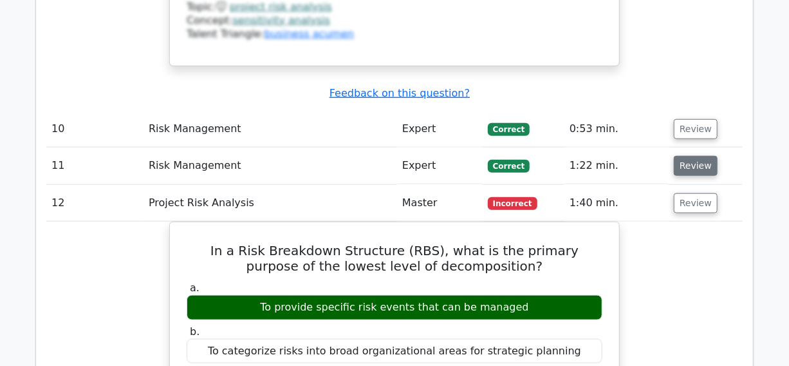
click at [696, 156] on button "Review" at bounding box center [696, 166] width 44 height 20
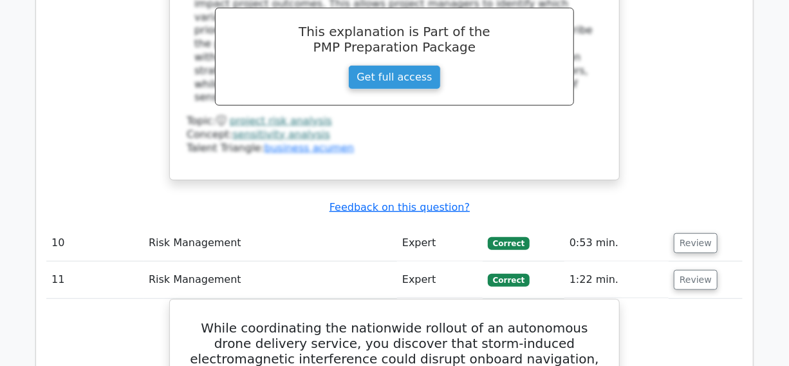
scroll to position [2575, 0]
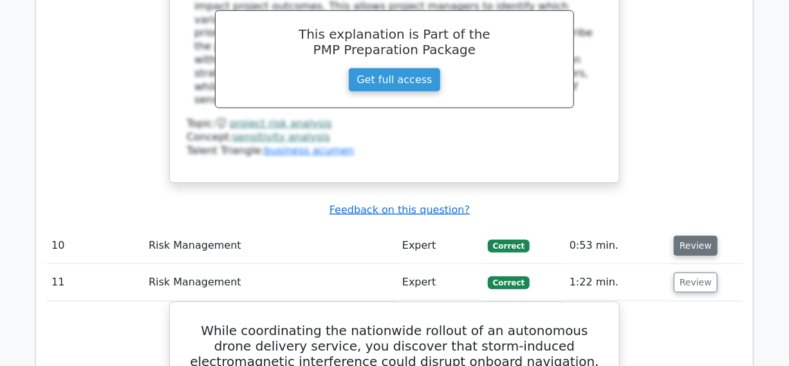
click at [687, 236] on button "Review" at bounding box center [696, 246] width 44 height 20
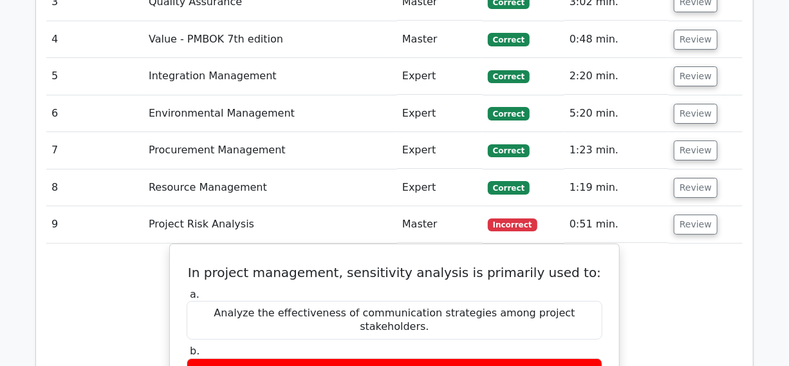
scroll to position [2047, 0]
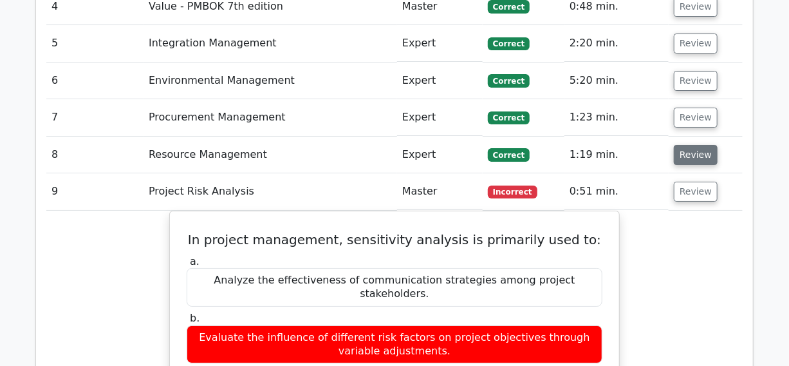
click at [692, 145] on button "Review" at bounding box center [696, 155] width 44 height 20
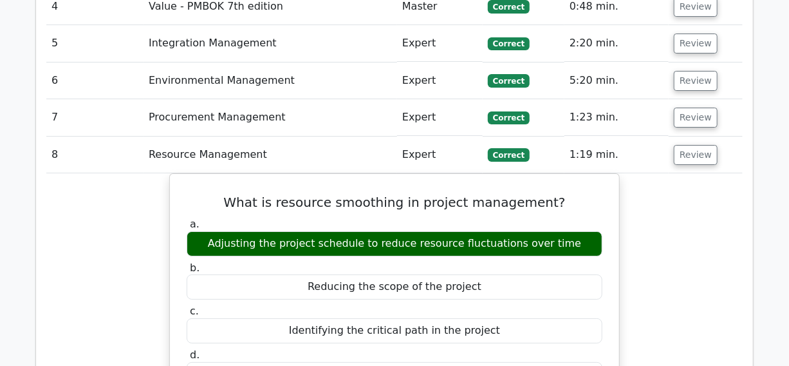
scroll to position [1989, 0]
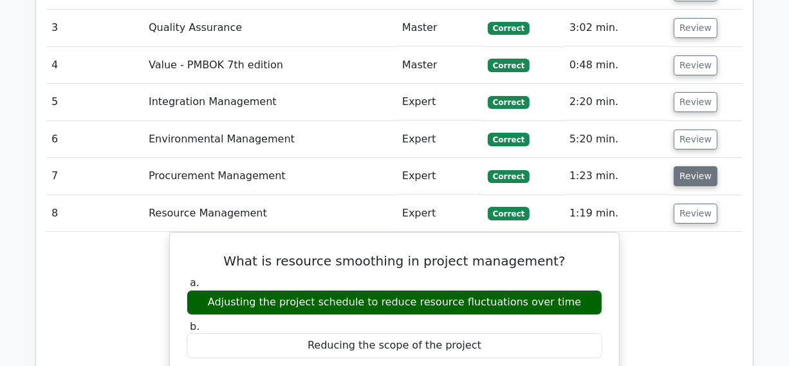
click at [695, 166] on button "Review" at bounding box center [696, 176] width 44 height 20
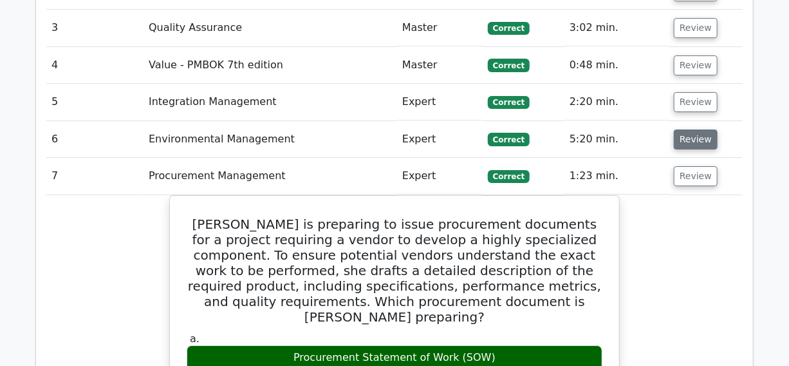
click at [687, 129] on button "Review" at bounding box center [696, 139] width 44 height 20
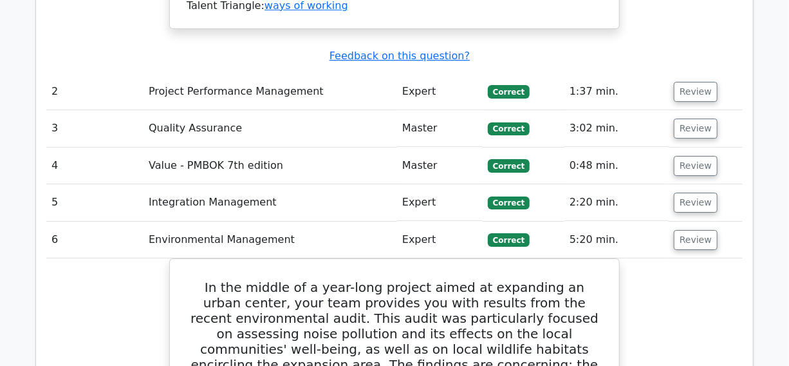
scroll to position [1872, 0]
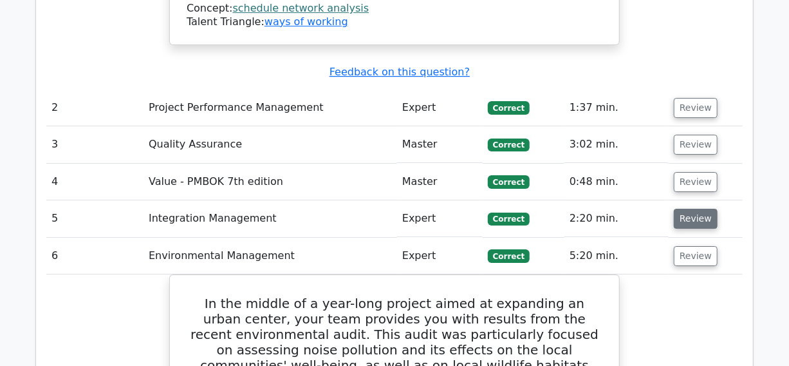
click at [685, 209] on button "Review" at bounding box center [696, 219] width 44 height 20
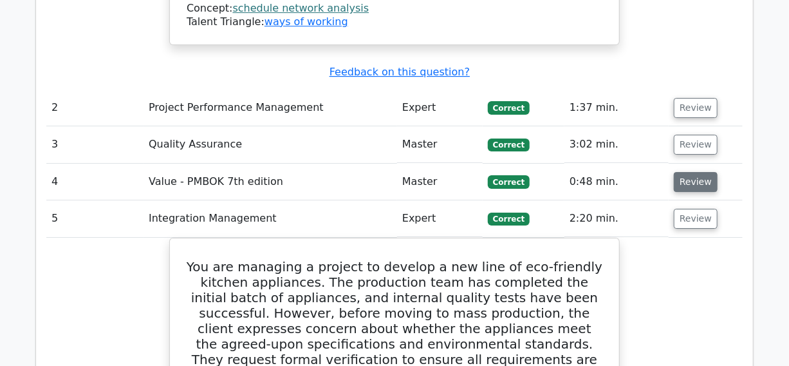
drag, startPoint x: 692, startPoint y: 115, endPoint x: 680, endPoint y: 125, distance: 16.0
click at [691, 172] on button "Review" at bounding box center [696, 182] width 44 height 20
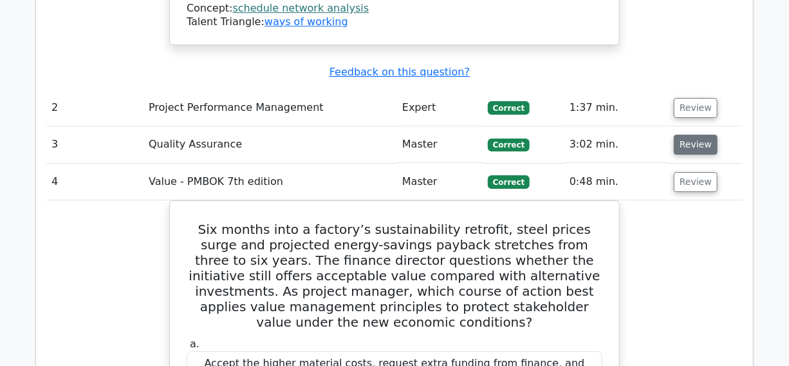
click at [685, 135] on button "Review" at bounding box center [696, 145] width 44 height 20
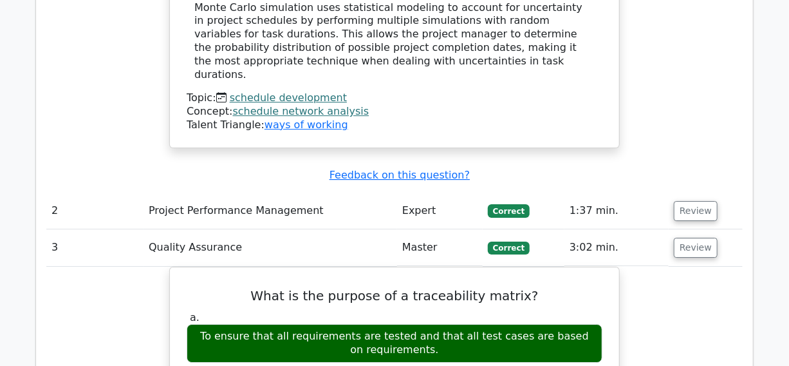
scroll to position [1755, 0]
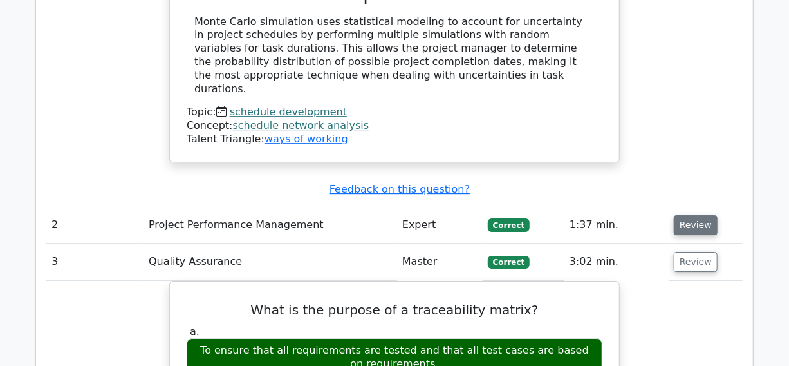
click at [692, 215] on button "Review" at bounding box center [696, 225] width 44 height 20
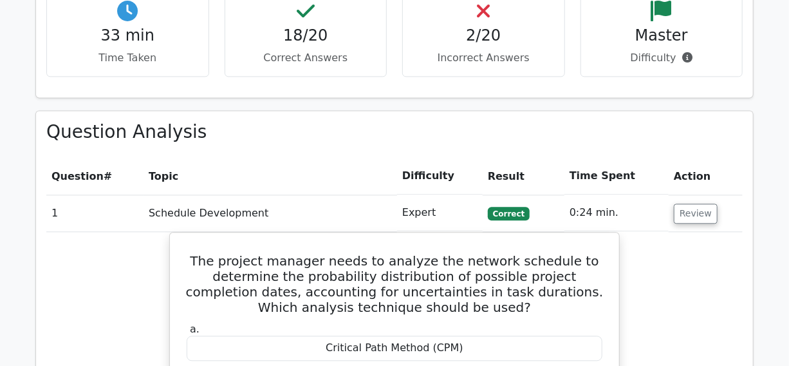
scroll to position [1229, 0]
